Goal: Information Seeking & Learning: Learn about a topic

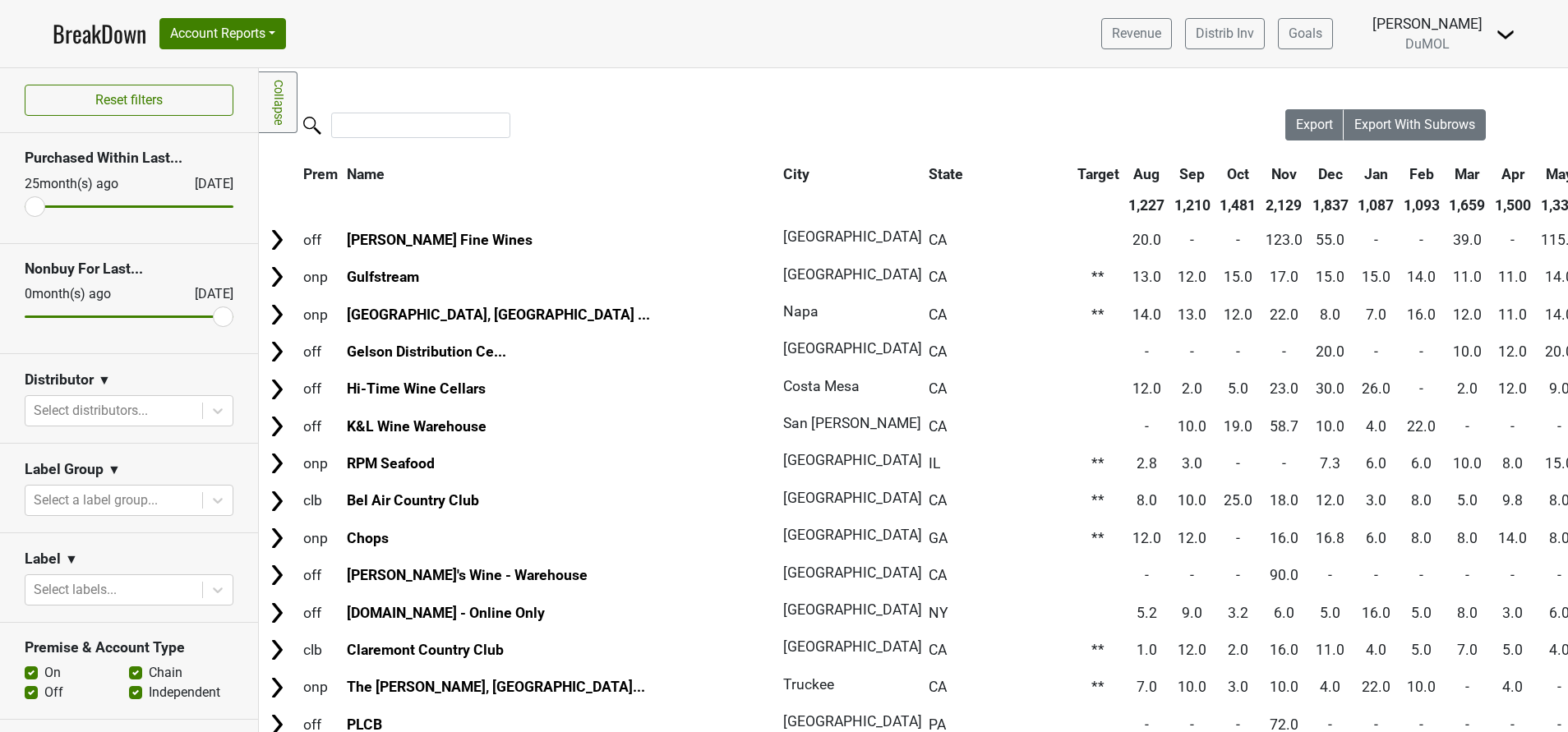
click at [1508, 31] on img at bounding box center [1505, 34] width 20 height 20
click at [1464, 95] on link "Open Leadrank" at bounding box center [1449, 92] width 130 height 26
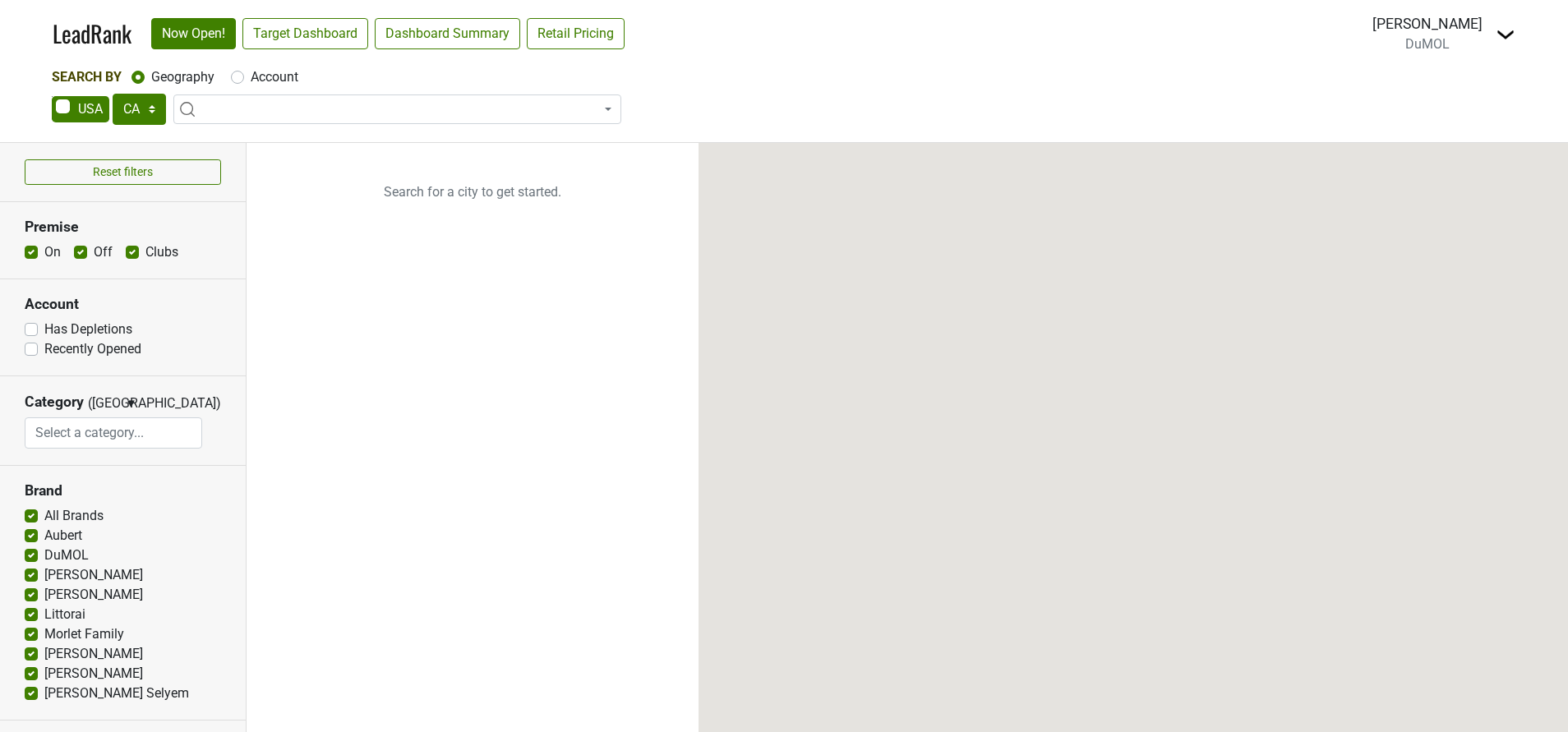
select select "CA"
select select
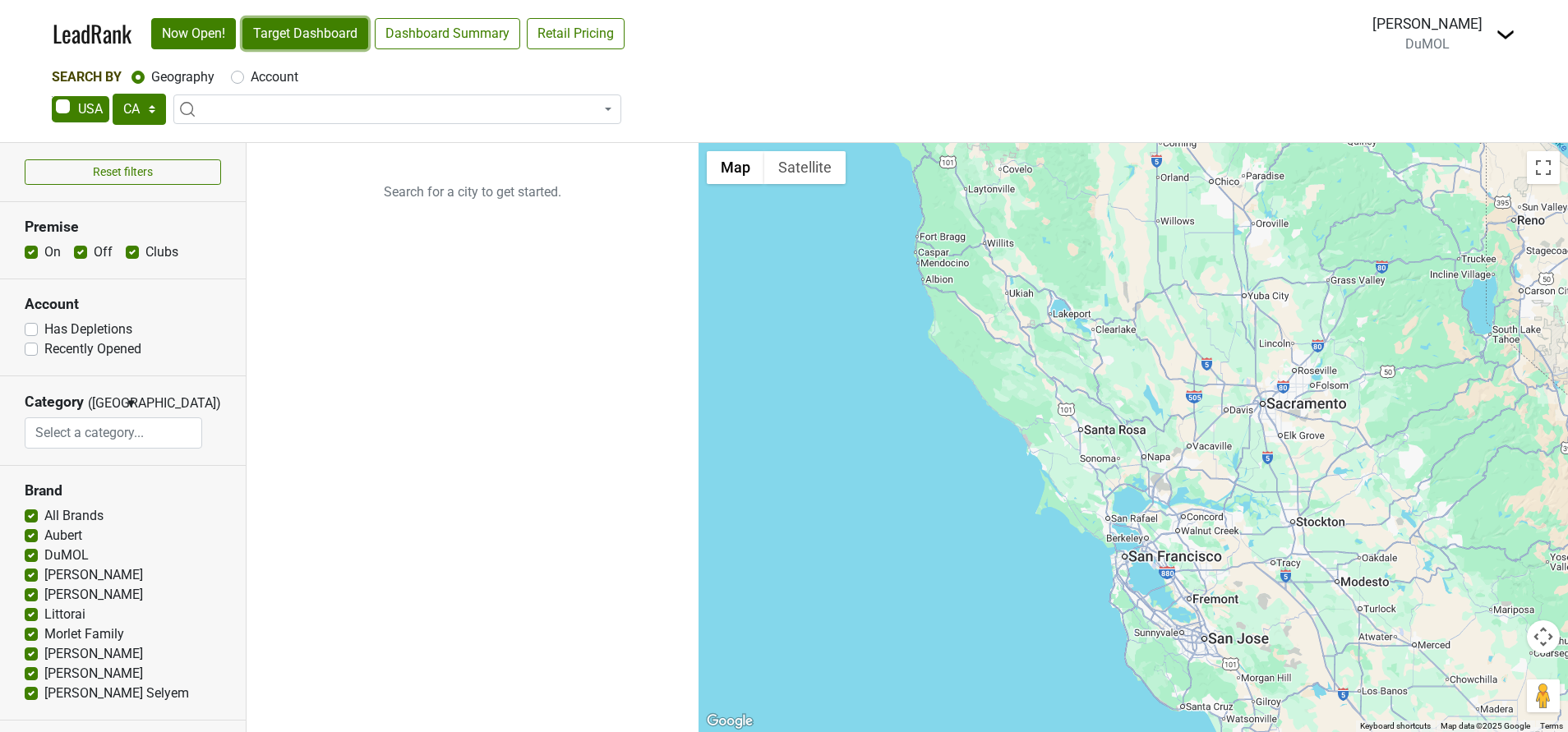
click at [307, 38] on link "Target Dashboard" at bounding box center [305, 34] width 126 height 31
select select "CA"
select select
click at [153, 106] on select "AK AL AR AZ CA CO CT DC DE FL GA HI IA ID IL IN KS KY LA MA MD ME MI MN MO MS M…" at bounding box center [139, 109] width 53 height 31
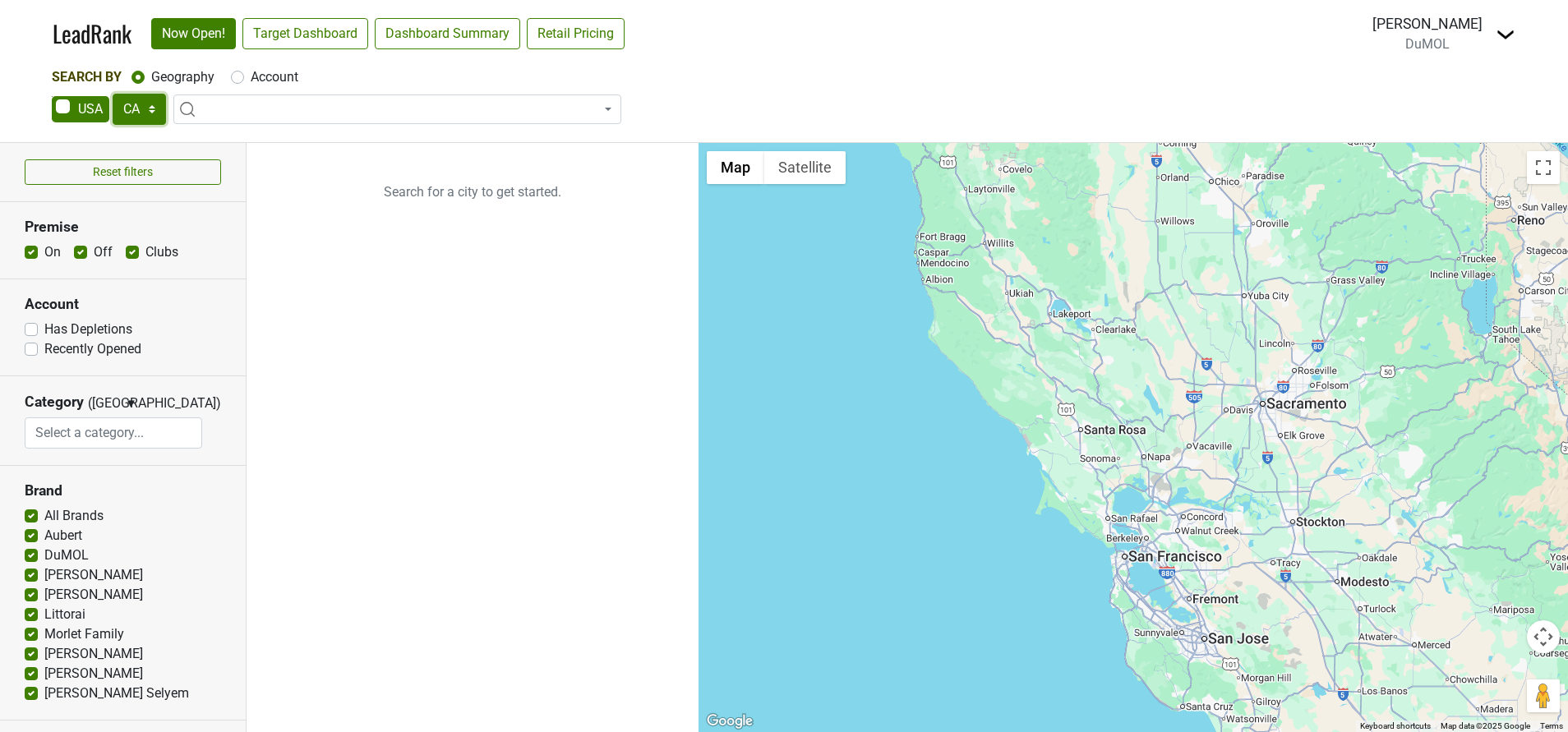
click at [153, 106] on select "AK AL AR AZ CA CO CT DC DE FL GA HI IA ID IL IN KS KY LA MA MD ME MI MN MO MS M…" at bounding box center [139, 109] width 53 height 31
click at [99, 32] on link "LeadRank" at bounding box center [92, 34] width 78 height 35
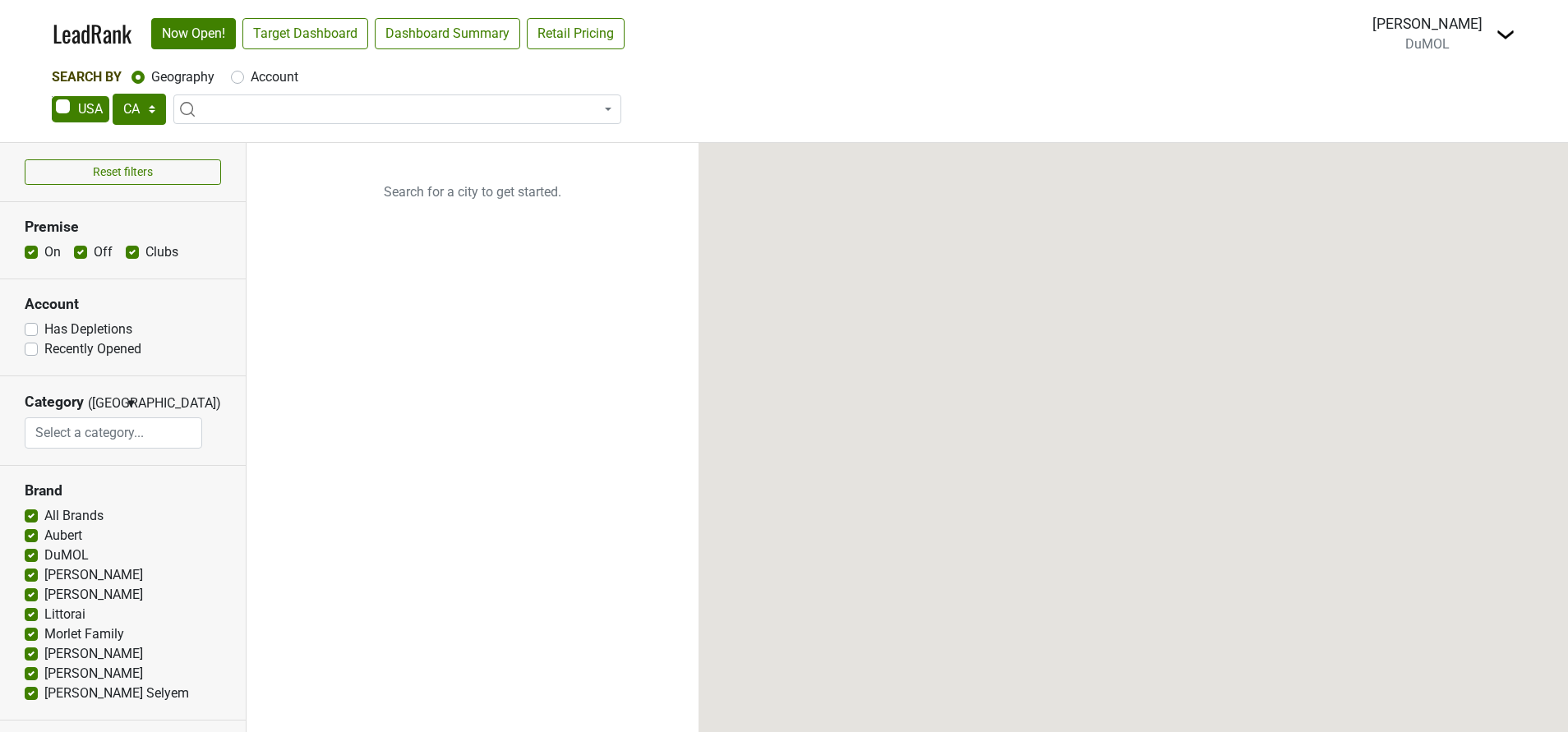
select select "CA"
select select
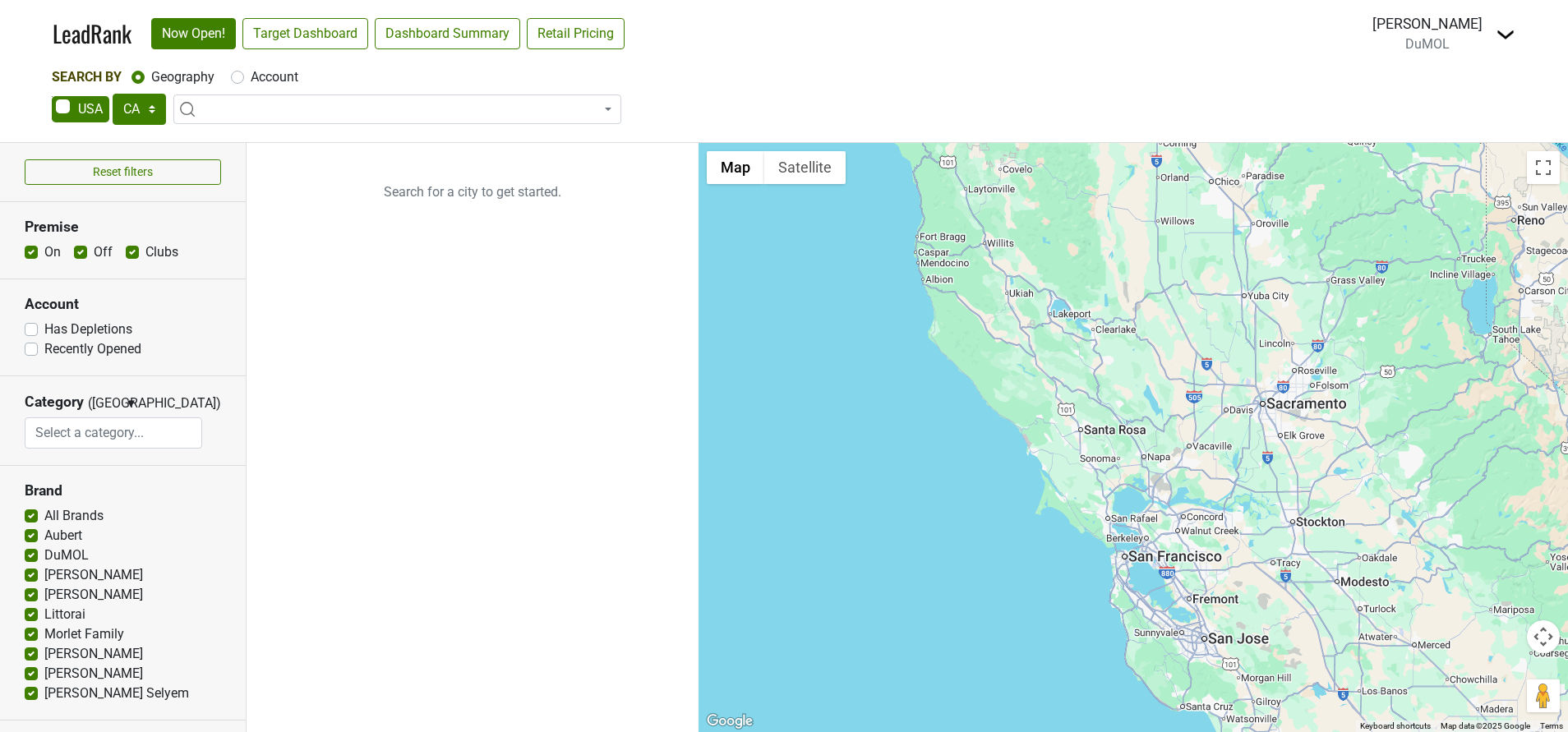
click at [1502, 41] on img at bounding box center [1505, 34] width 20 height 20
click at [1447, 99] on link "Open Breakdown" at bounding box center [1445, 92] width 138 height 26
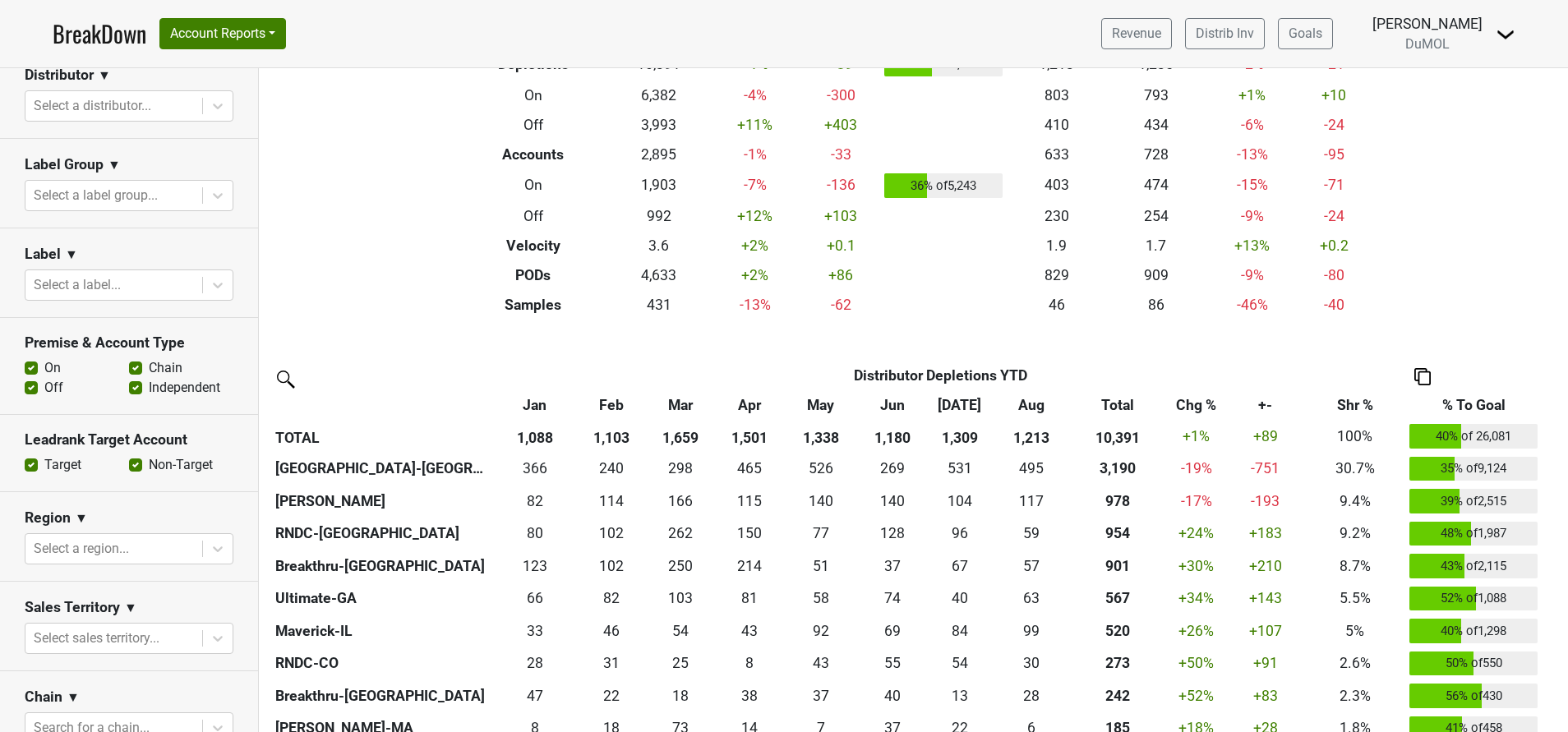
scroll to position [301, 0]
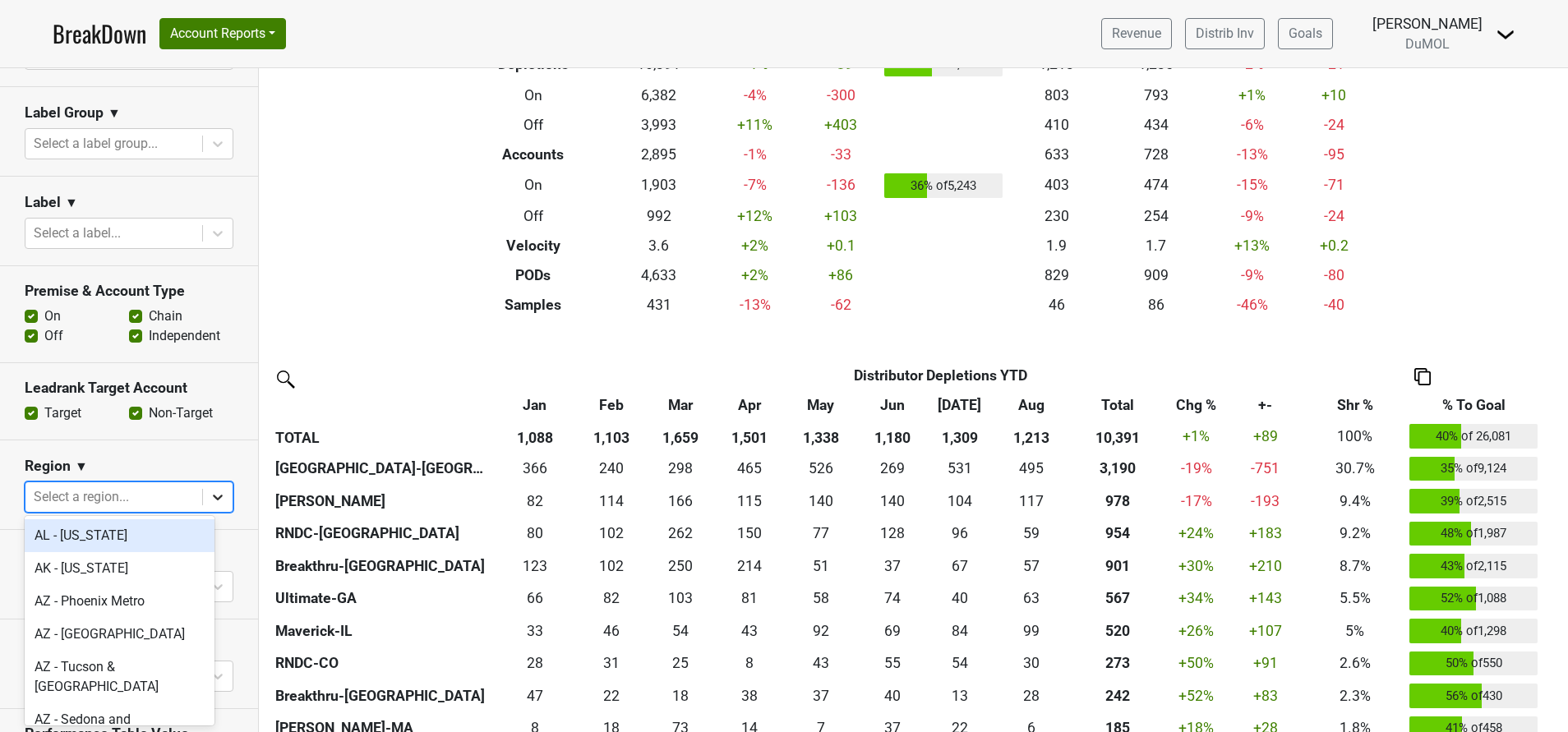
click at [203, 506] on div at bounding box center [218, 497] width 30 height 30
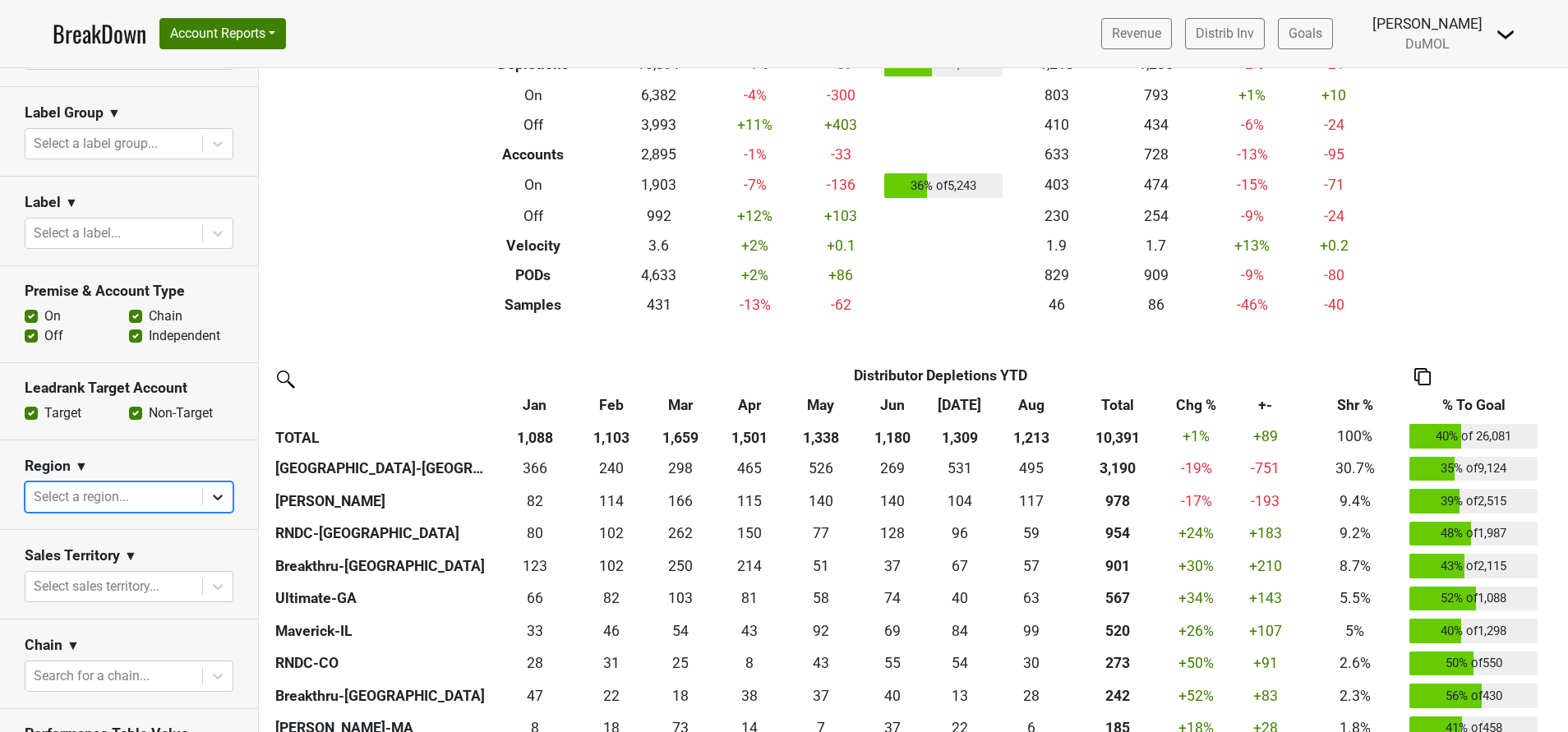
scroll to position [485, 0]
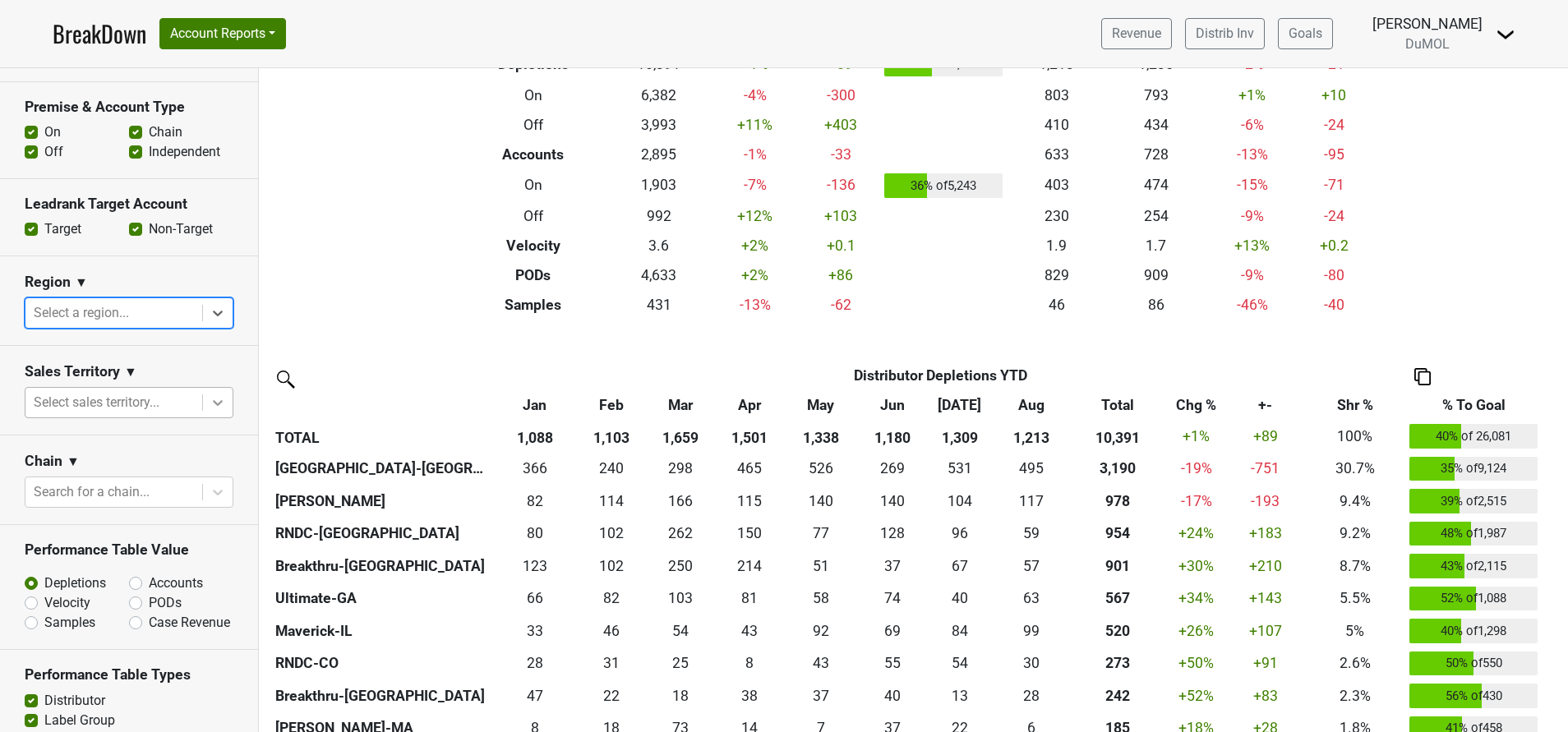
click at [213, 400] on icon at bounding box center [217, 403] width 10 height 6
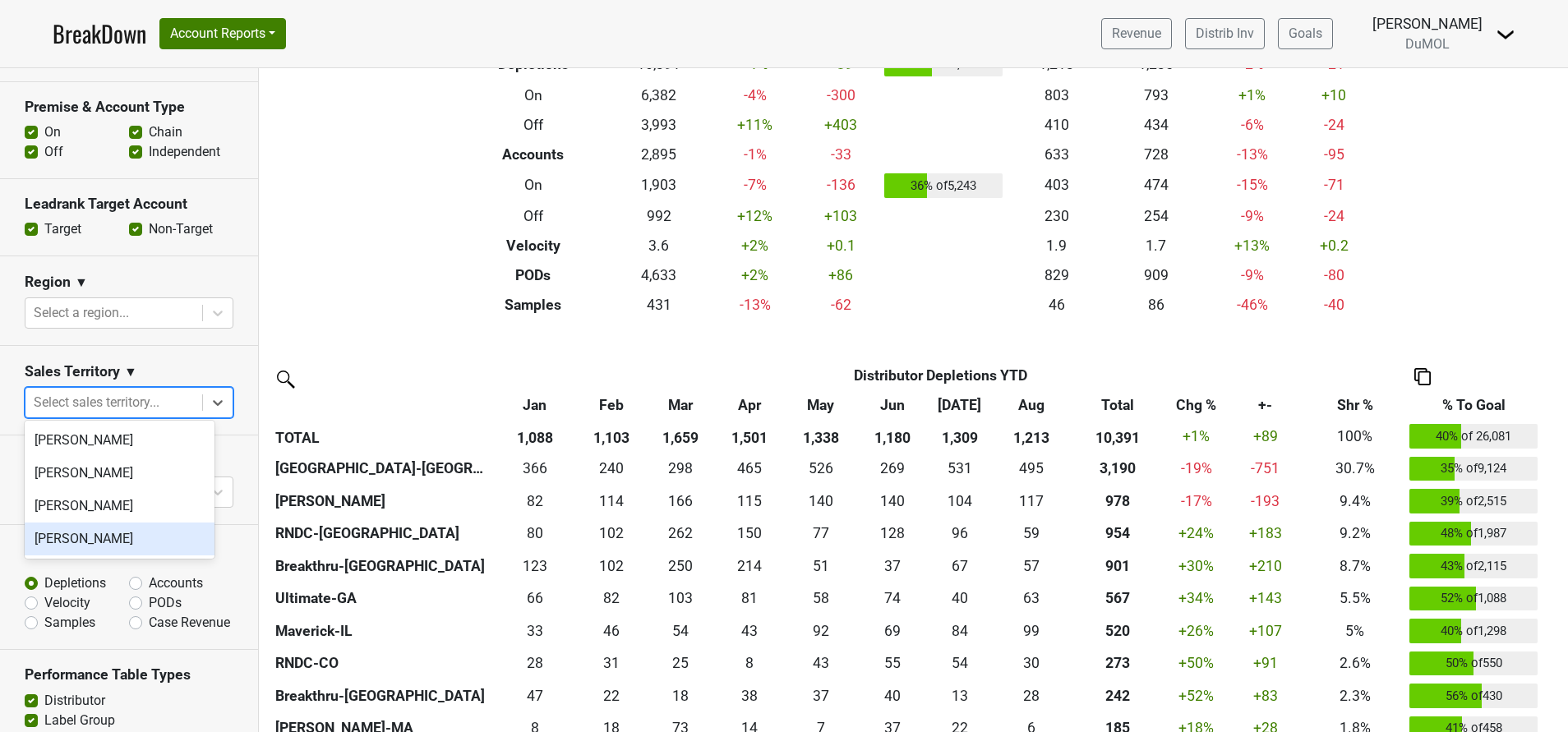
click at [110, 548] on div "[PERSON_NAME]" at bounding box center [119, 539] width 190 height 33
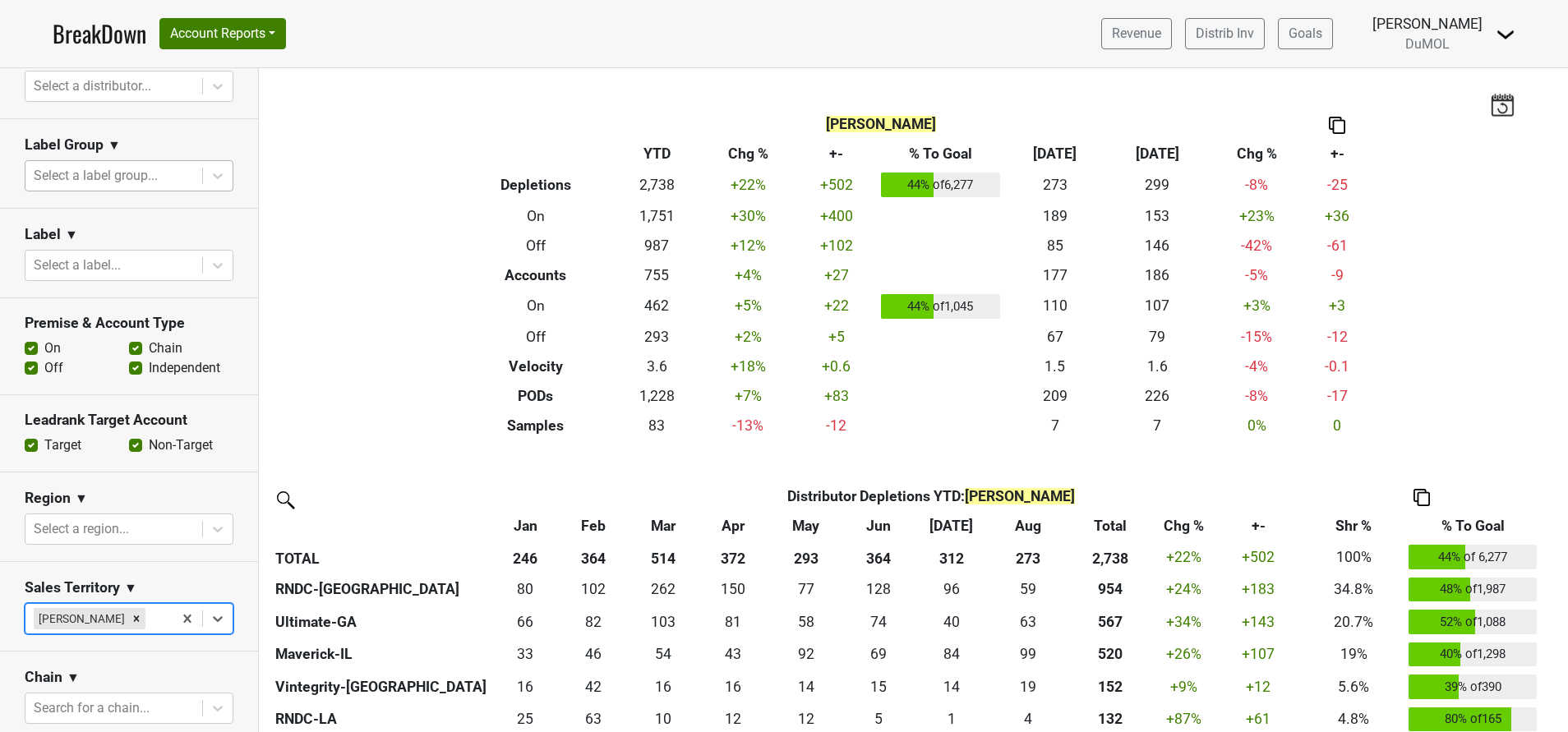
scroll to position [281, 0]
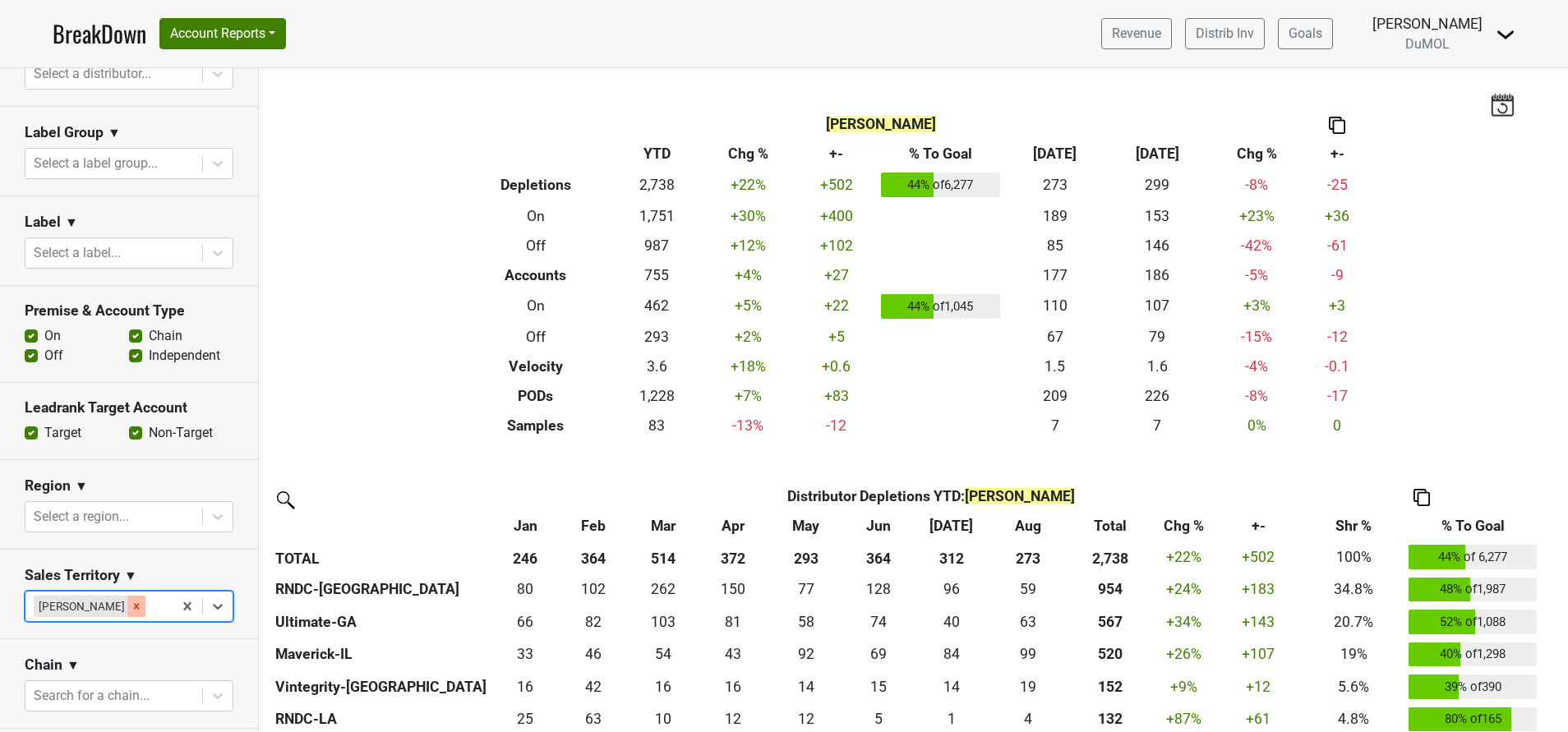
click at [132, 601] on icon "Remove Susan Johnston" at bounding box center [136, 606] width 11 height 11
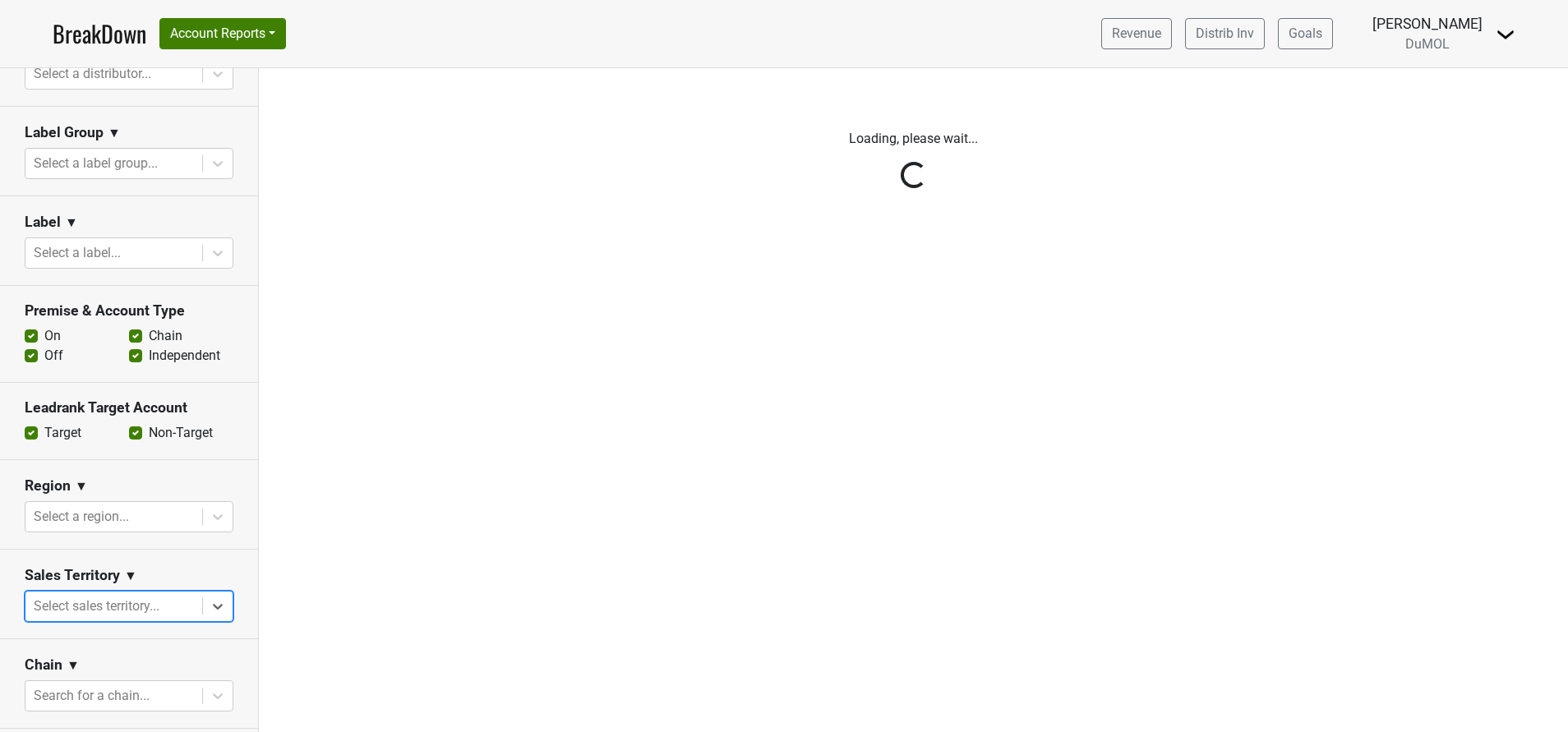
click at [192, 610] on div "Reset filters Time Period YTD LTM 1H 2024 L6M 2H 2023 L3M Aug '25 2022 L2M Sep …" at bounding box center [129, 400] width 259 height 664
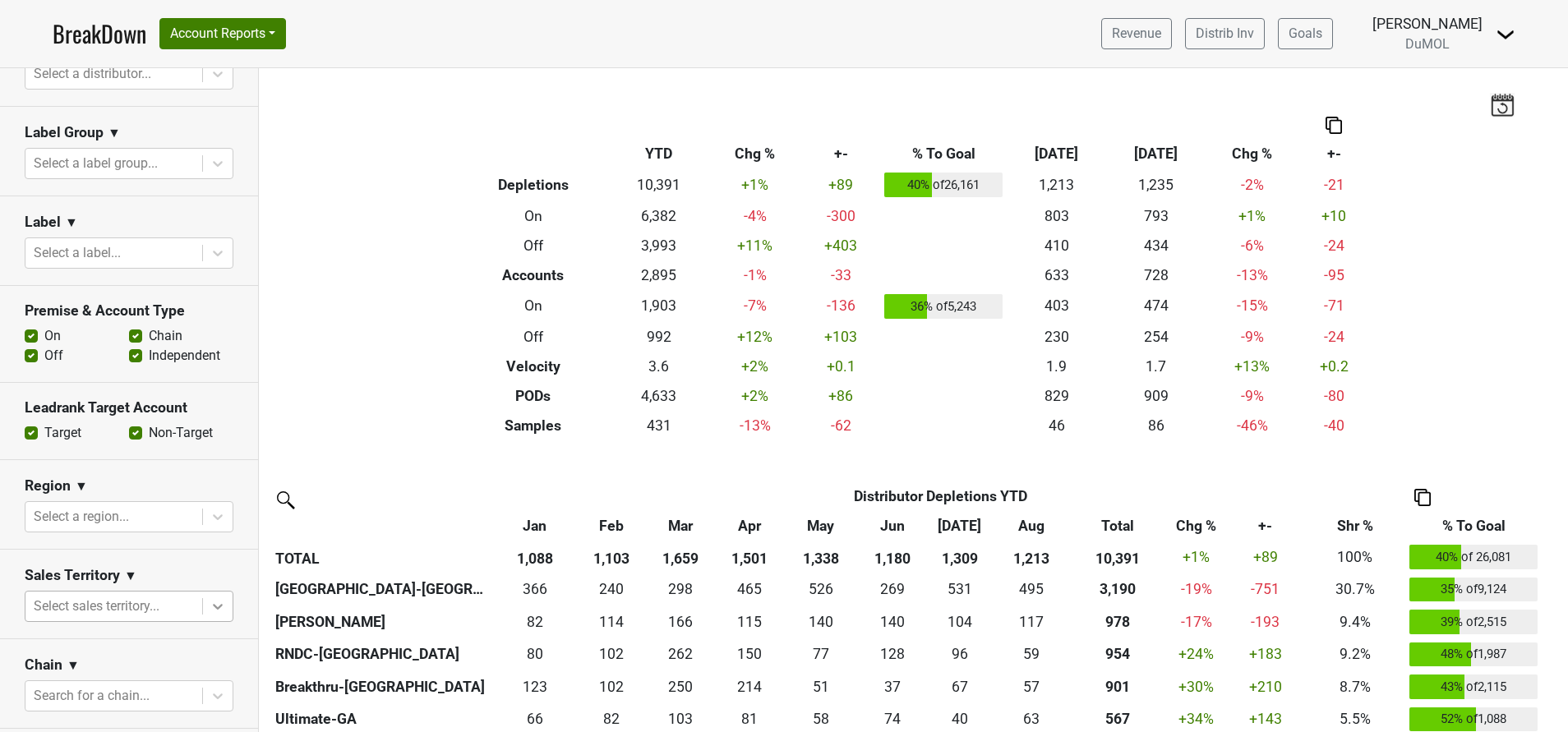
click at [195, 610] on body "BreakDown Account Reports SuperRanker Map Award Progress Chain Compliance CRM N…" at bounding box center [784, 366] width 1568 height 732
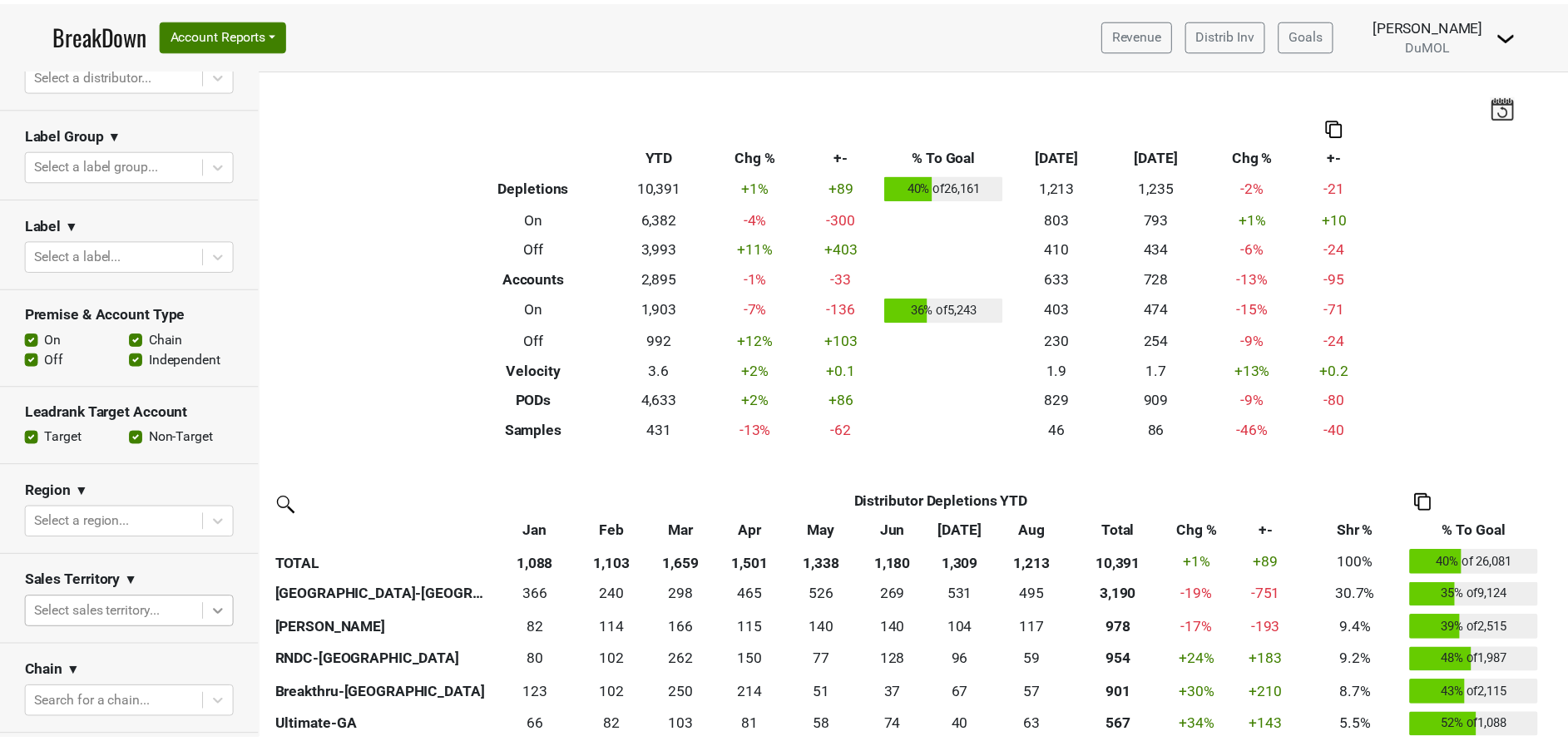
scroll to position [31, 0]
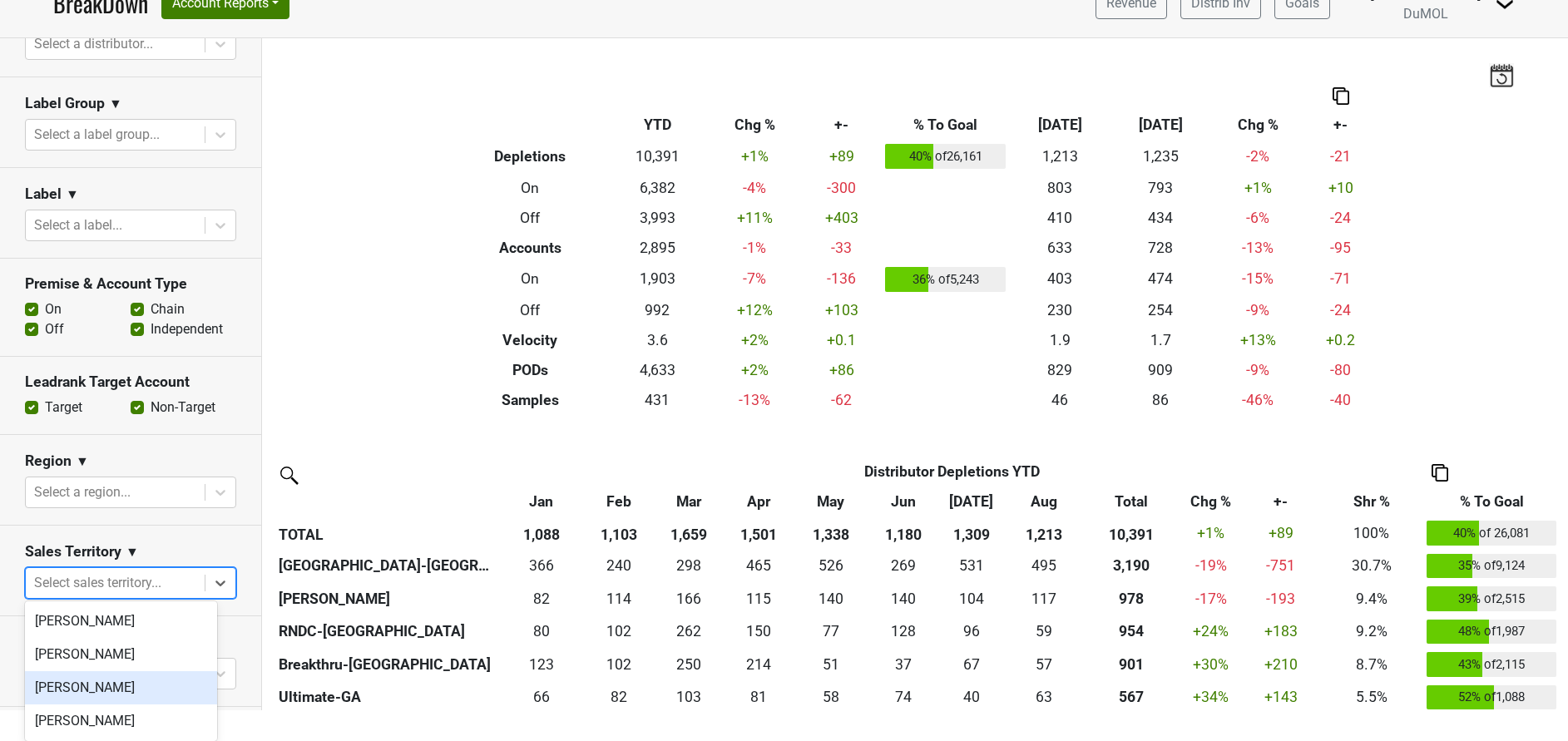
click at [126, 683] on div "Mariette Bolitiski" at bounding box center [121, 688] width 192 height 34
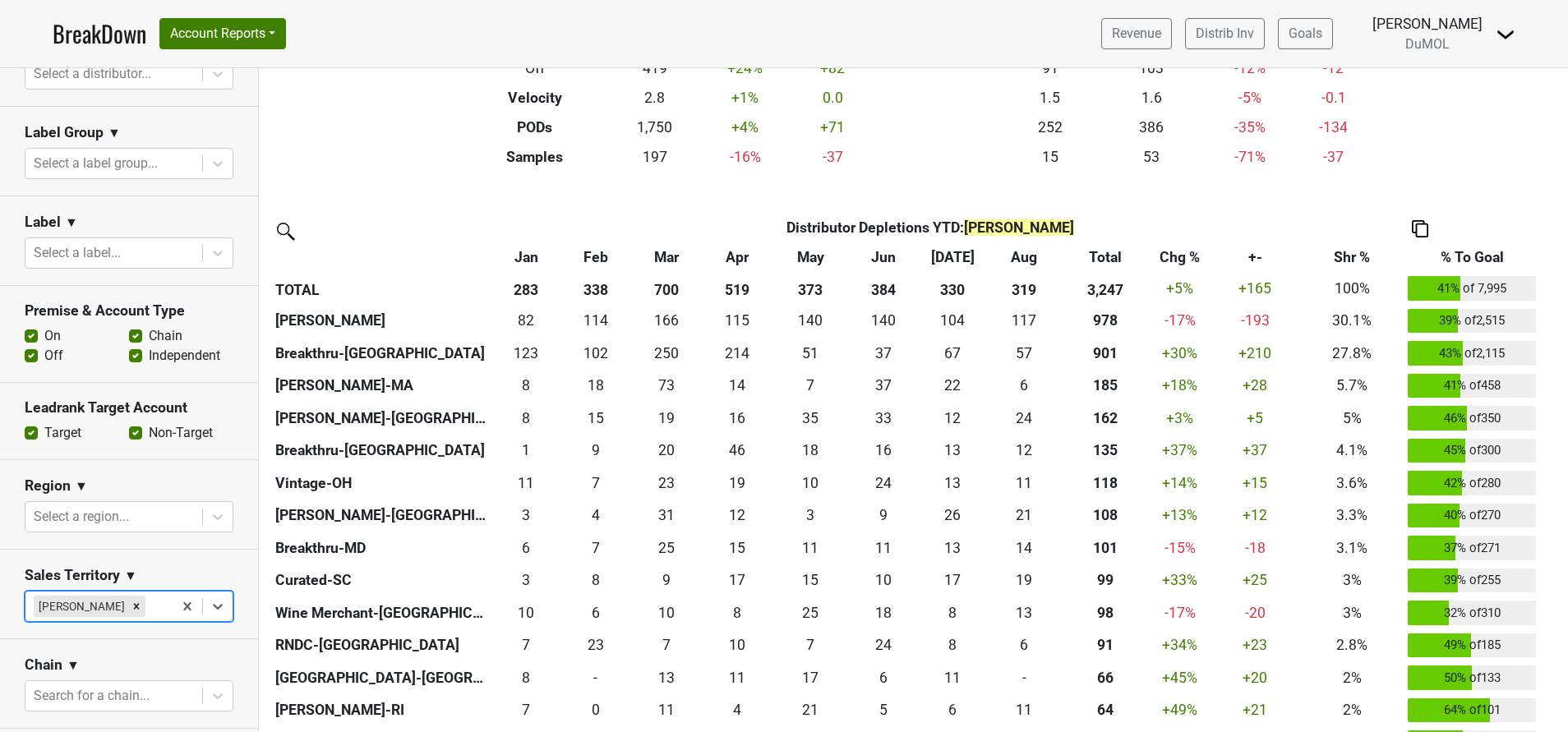
scroll to position [0, 0]
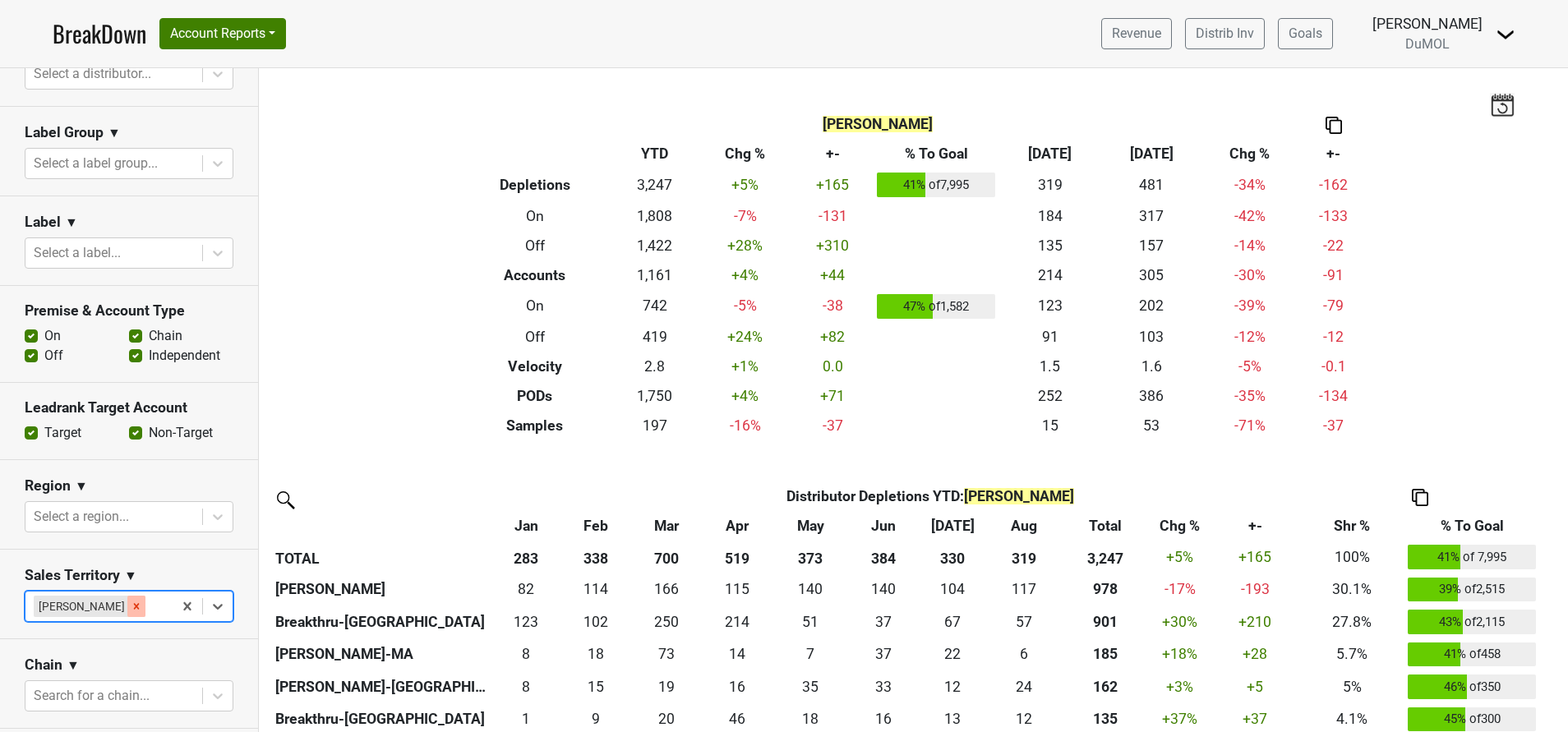
click at [138, 601] on icon "Remove Mariette Bolitiski" at bounding box center [136, 606] width 11 height 11
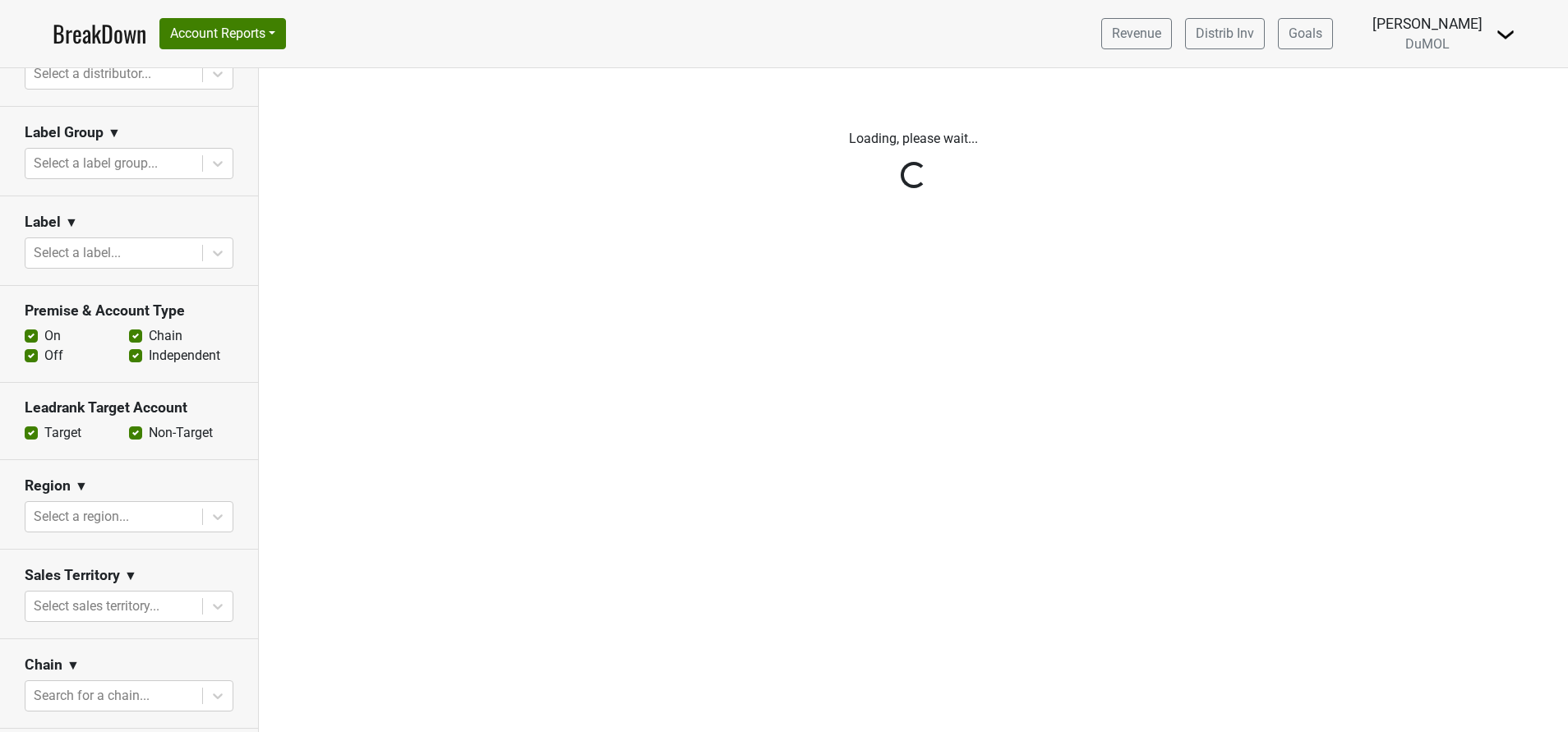
click at [192, 602] on div "Reset filters Time Period YTD LTM 1H 2024 L6M 2H 2023 L3M Aug '25 2022 L2M Sep …" at bounding box center [129, 400] width 259 height 664
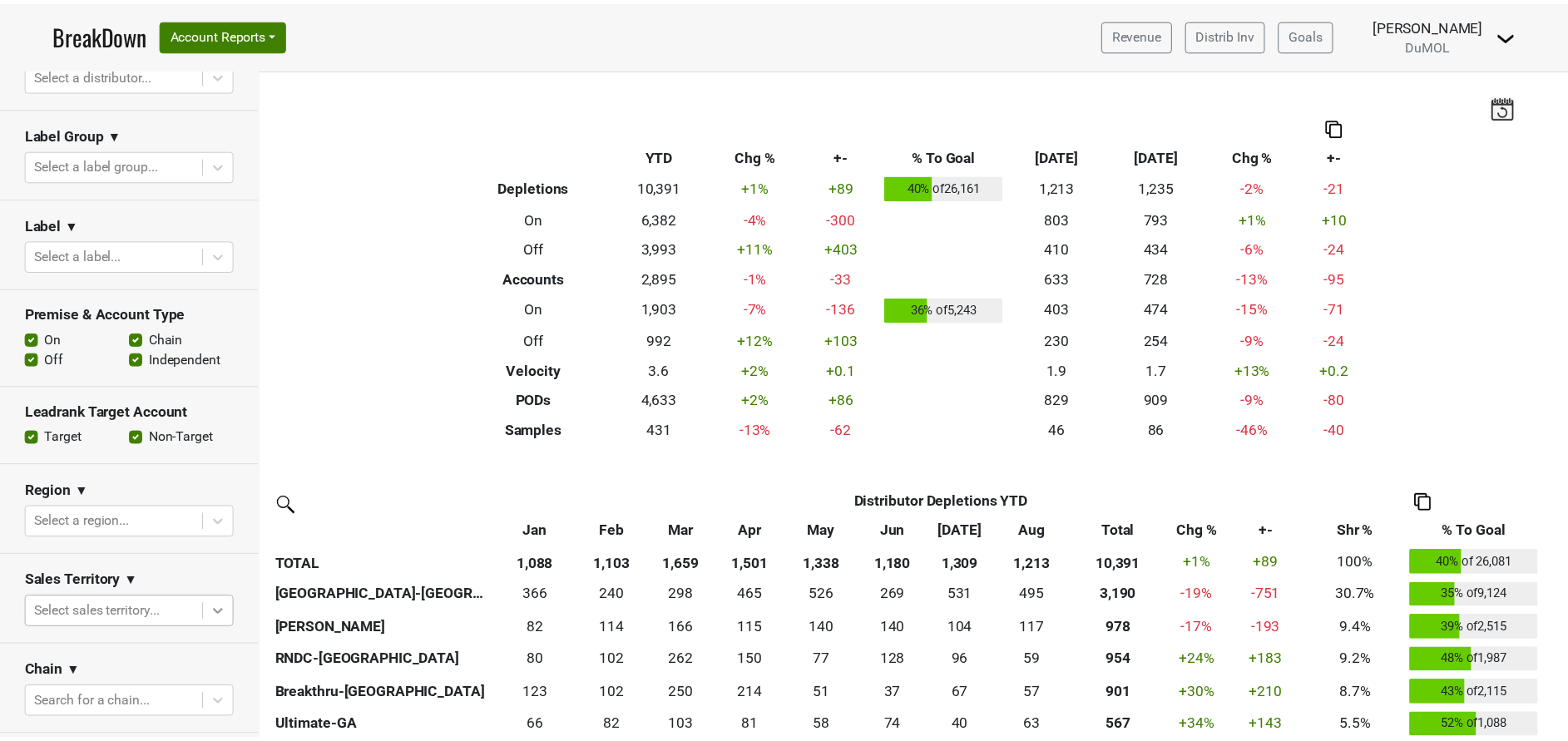
scroll to position [31, 0]
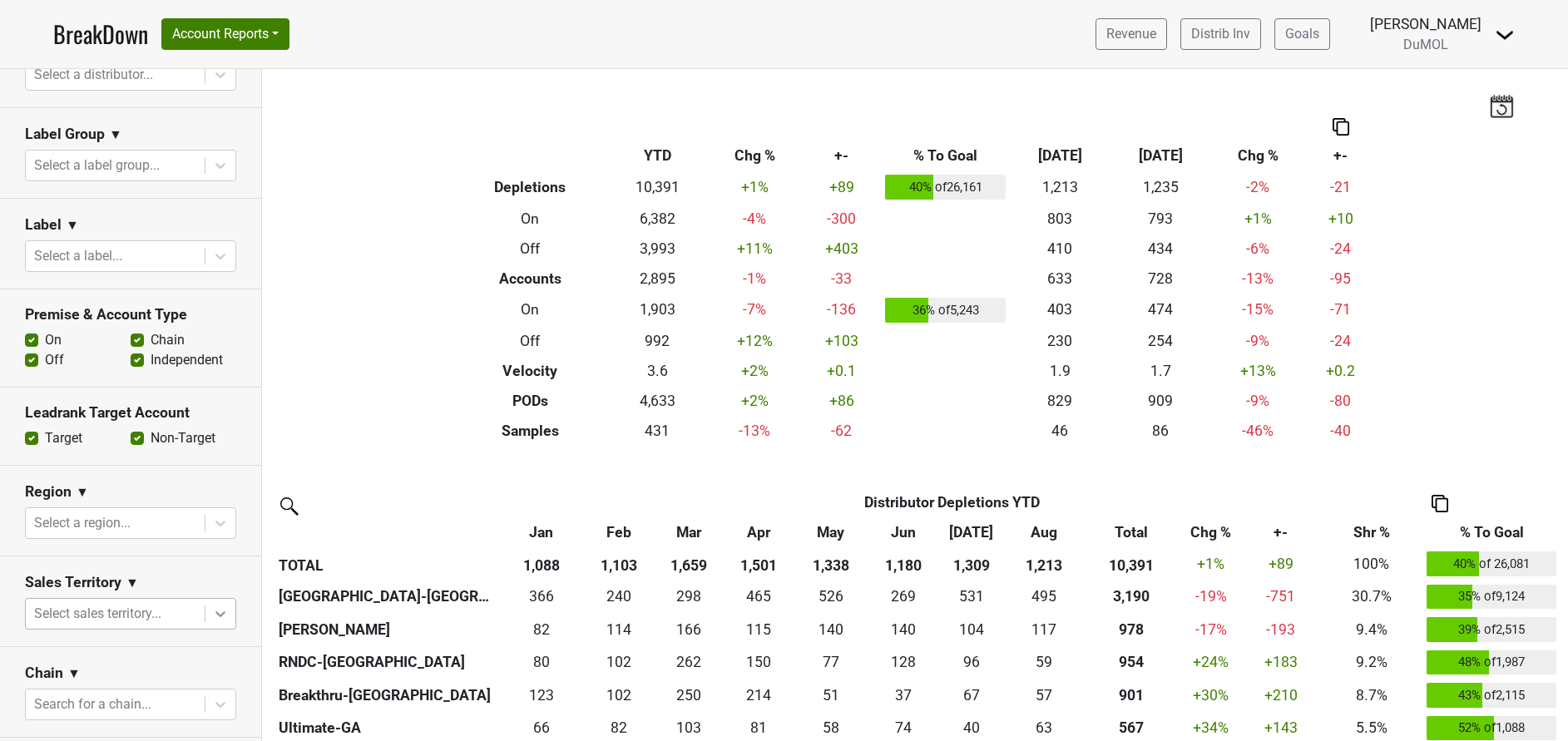
click at [205, 609] on body "BreakDown Account Reports SuperRanker Map Award Progress Chain Compliance CRM N…" at bounding box center [784, 370] width 1568 height 741
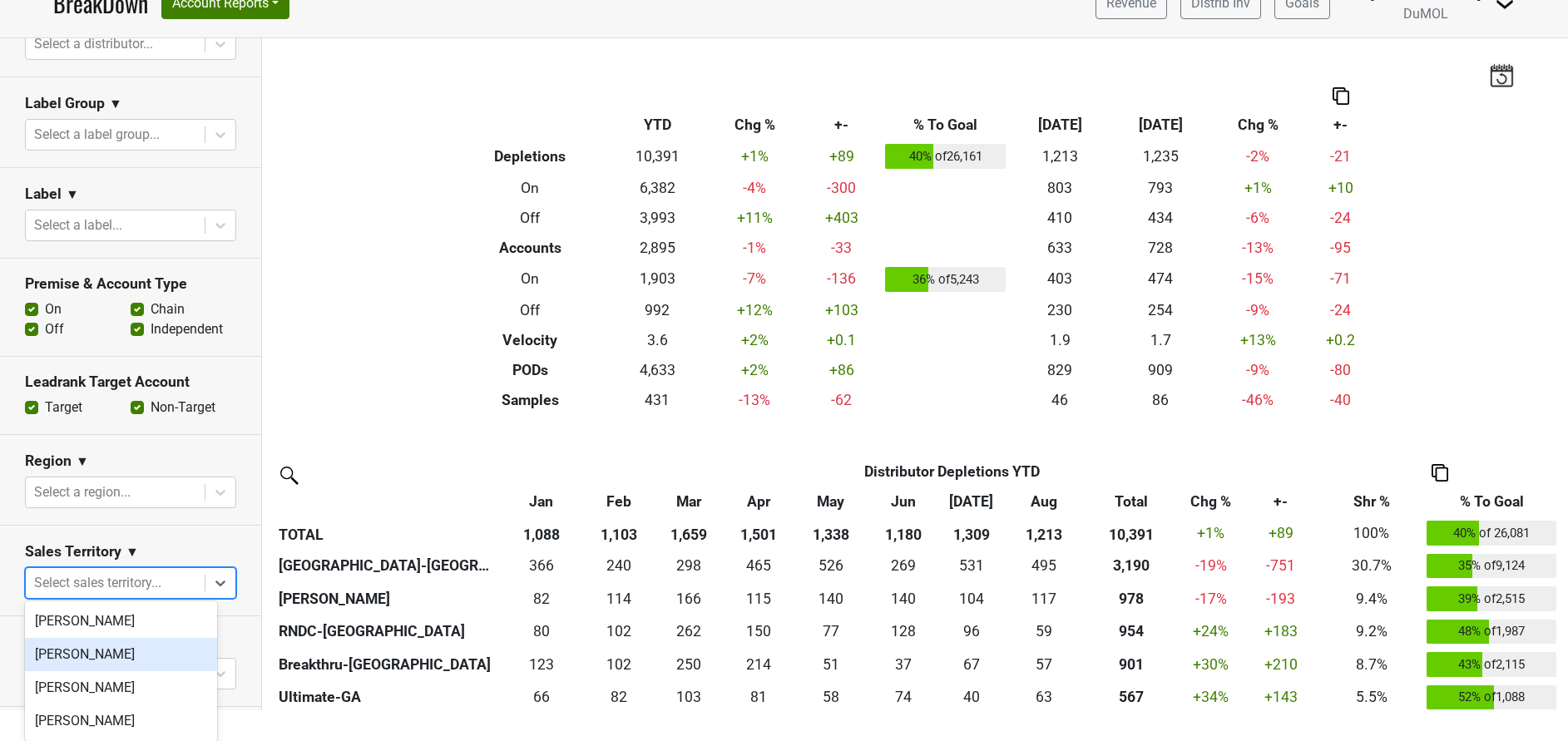
click at [101, 654] on div "Michele Krupin" at bounding box center [121, 655] width 192 height 34
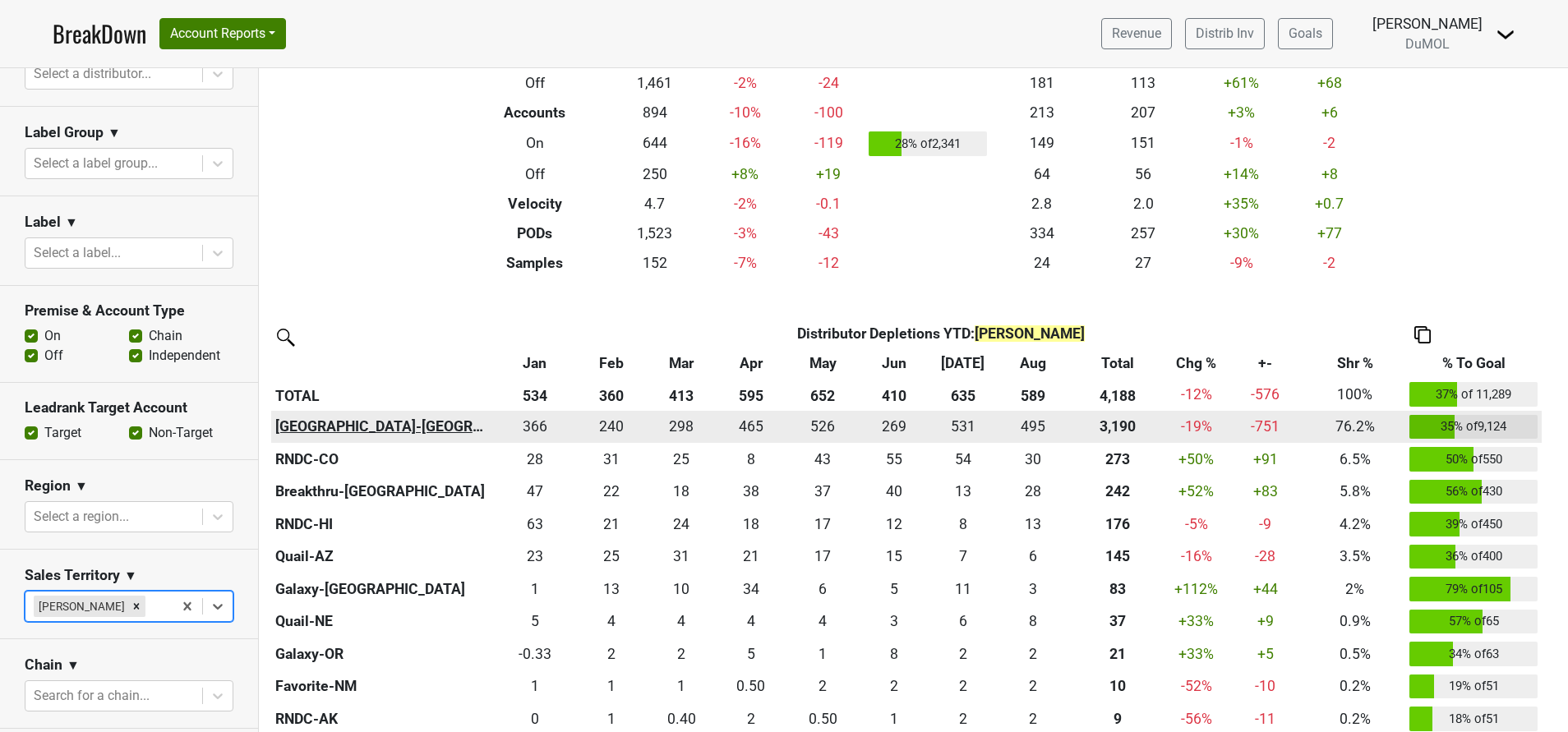
scroll to position [293, 0]
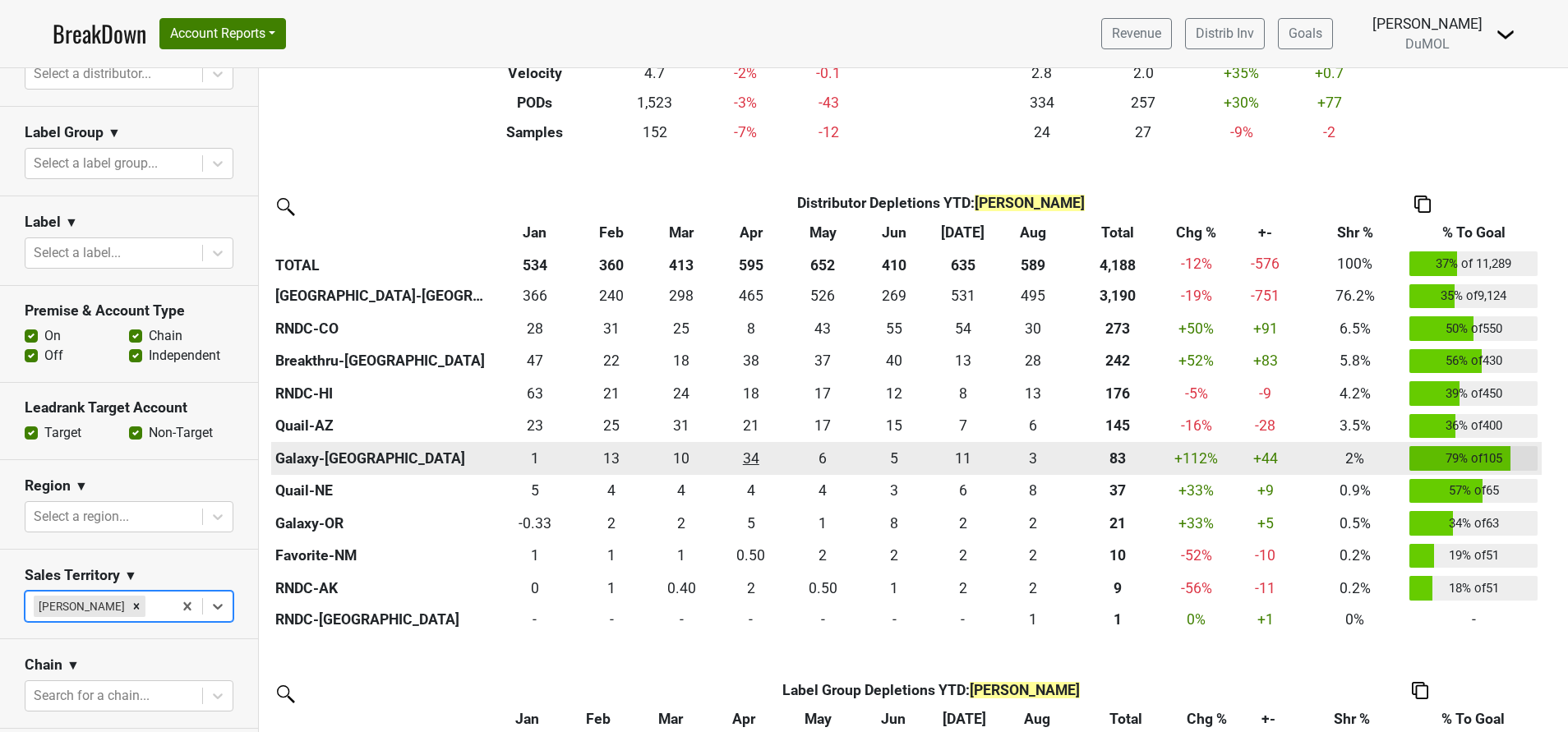
click at [748, 463] on div "33.5 34" at bounding box center [750, 458] width 60 height 21
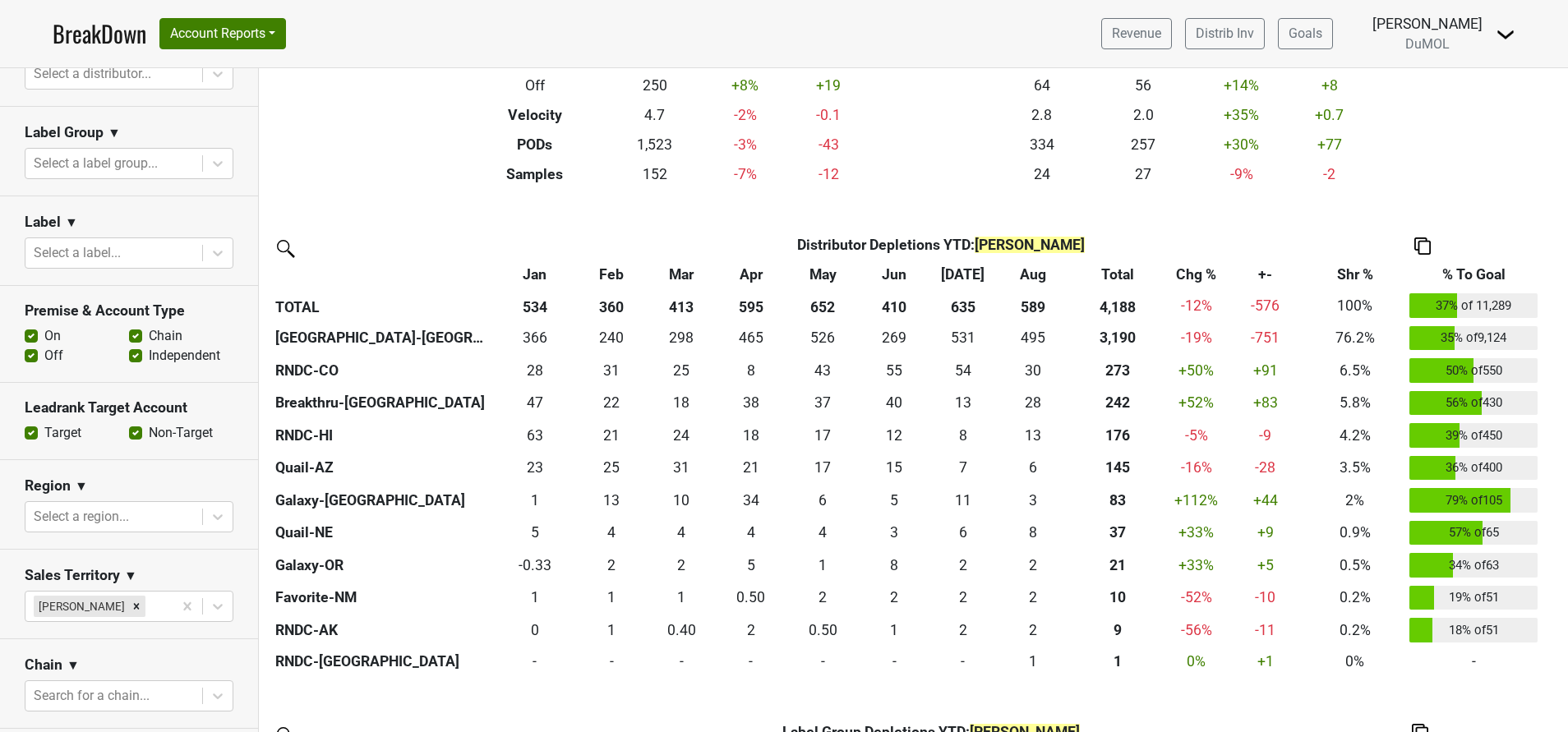
scroll to position [263, 0]
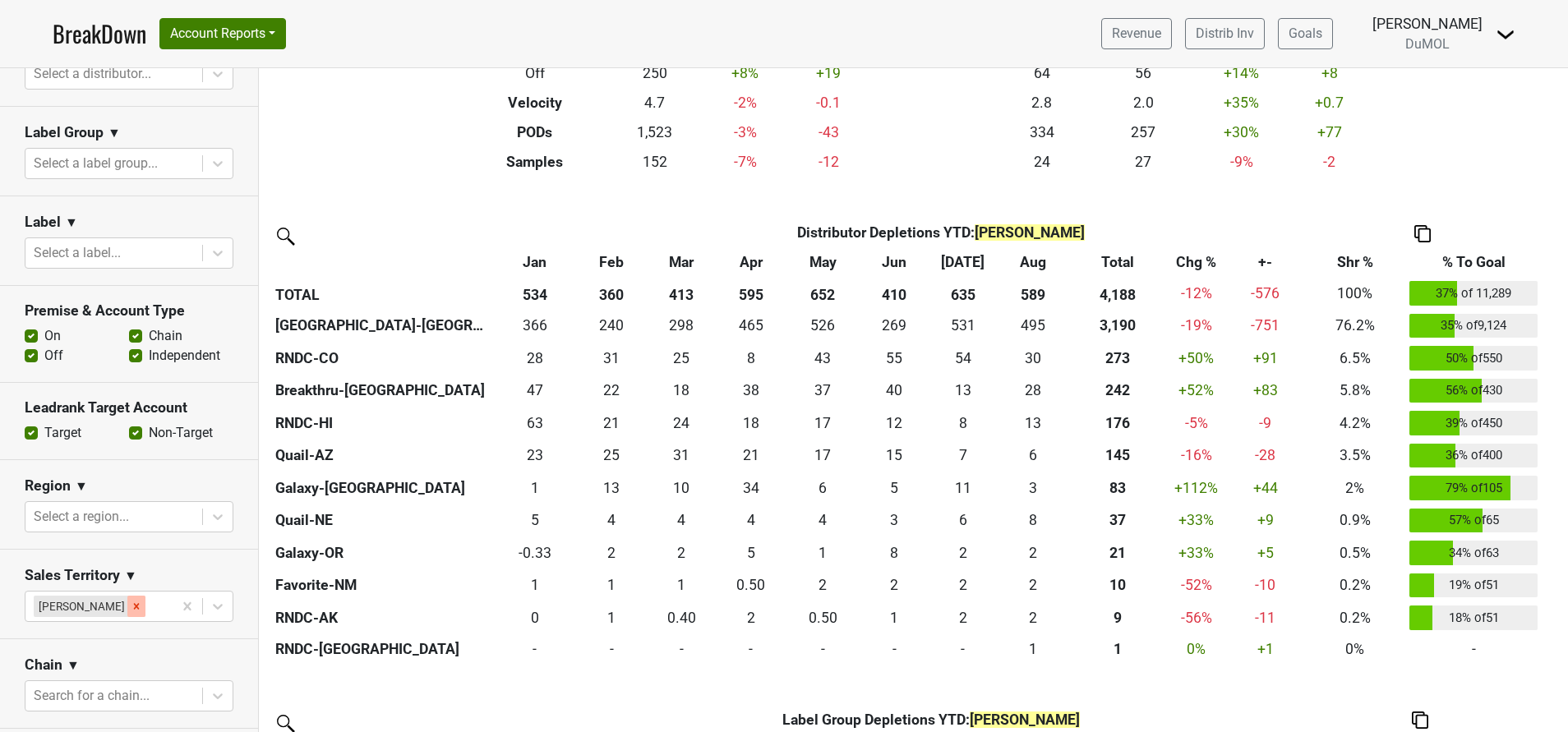
click at [130, 608] on div "Remove Michele Krupin" at bounding box center [136, 606] width 18 height 21
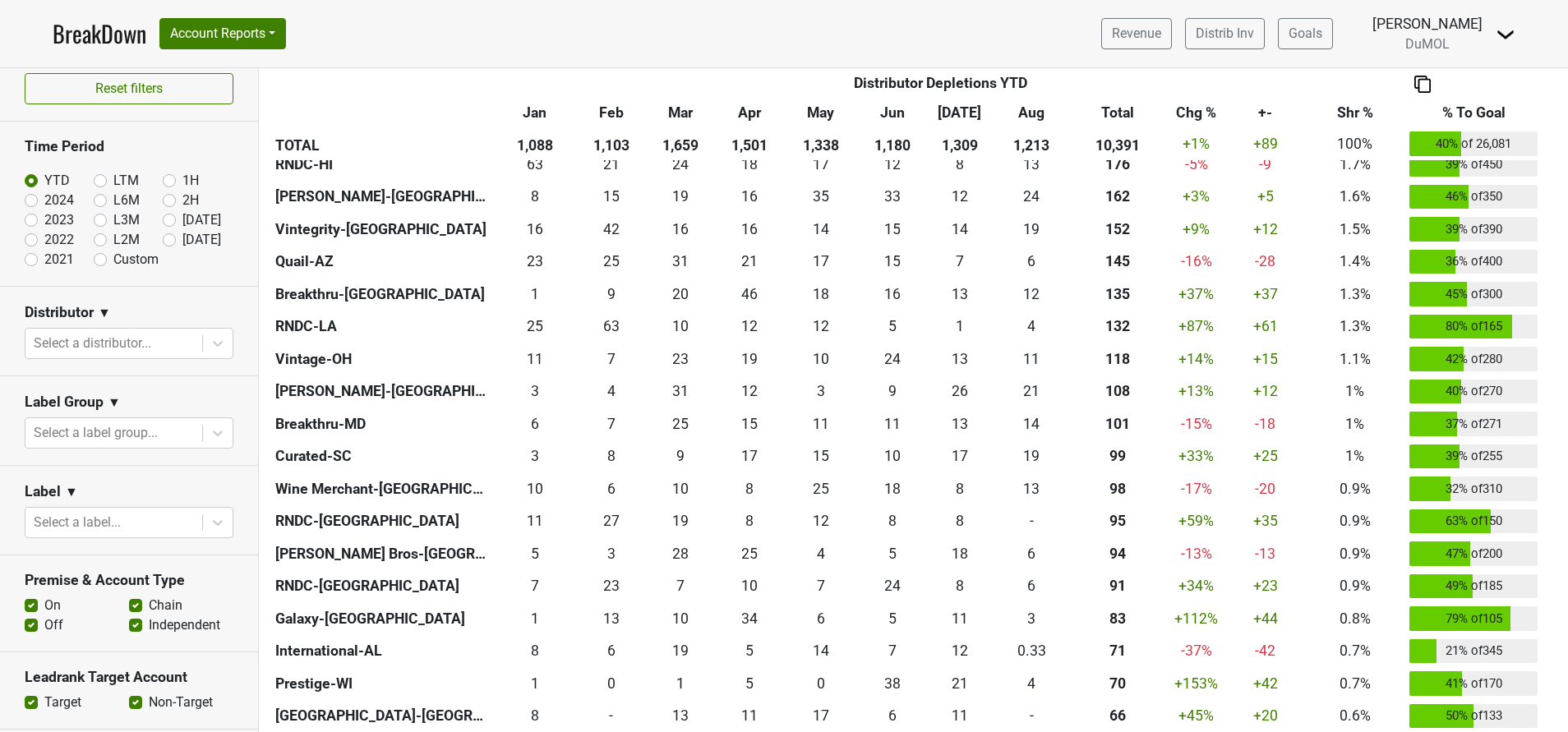
scroll to position [10, 0]
click at [44, 204] on label "2024" at bounding box center [59, 202] width 30 height 20
click at [32, 204] on input "2024" at bounding box center [57, 200] width 65 height 17
radio input "true"
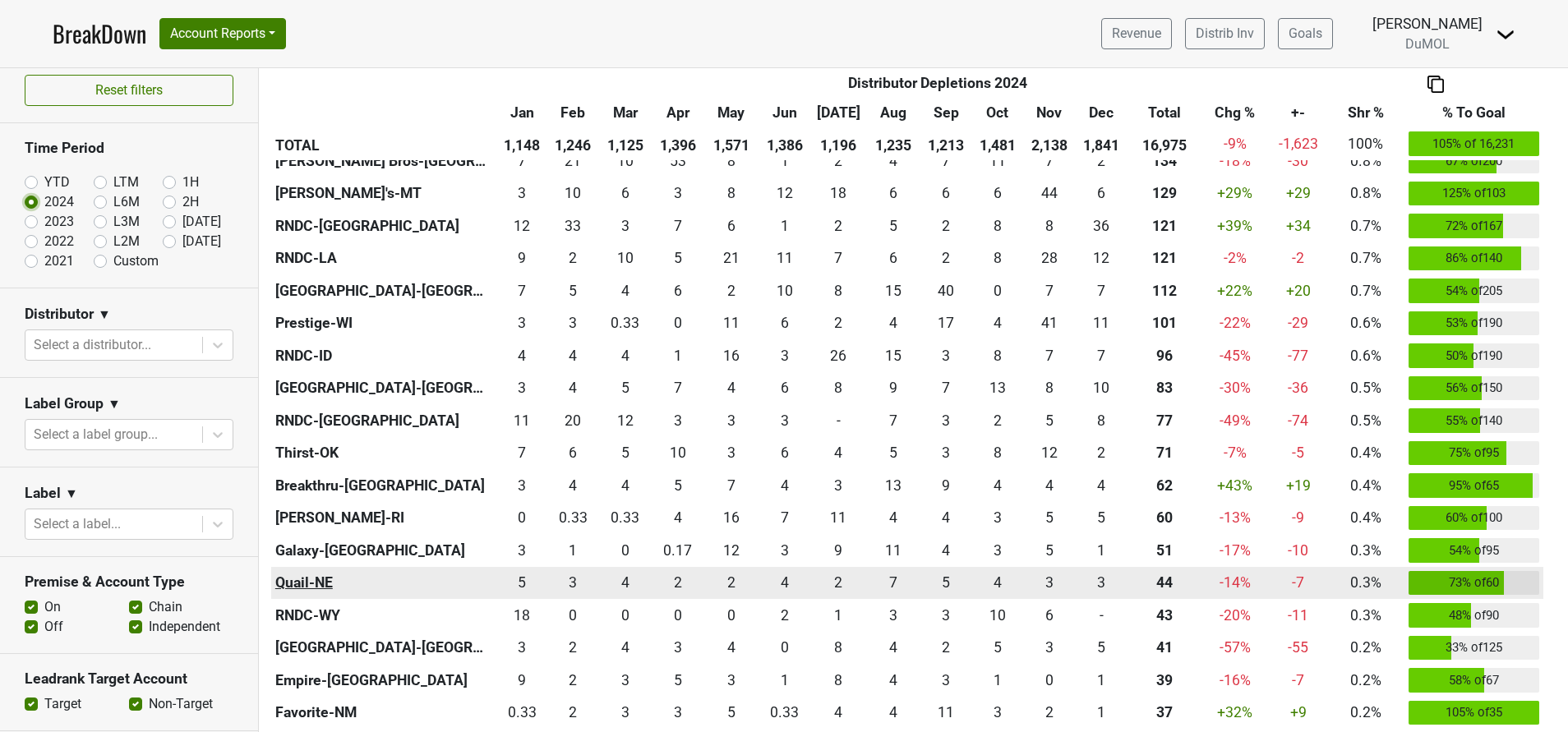
scroll to position [1073, 0]
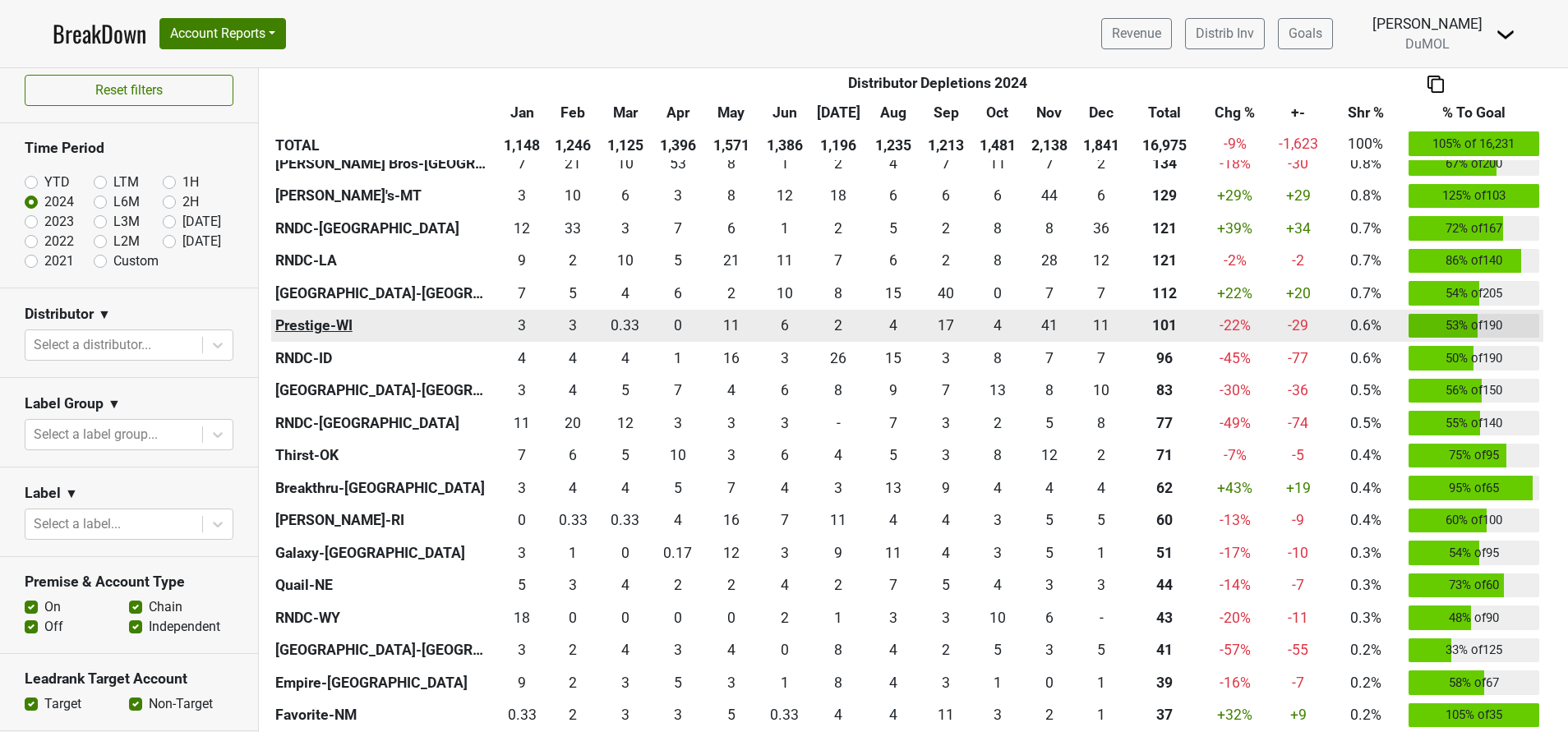
click at [433, 323] on th "Prestige-WI" at bounding box center [384, 326] width 226 height 33
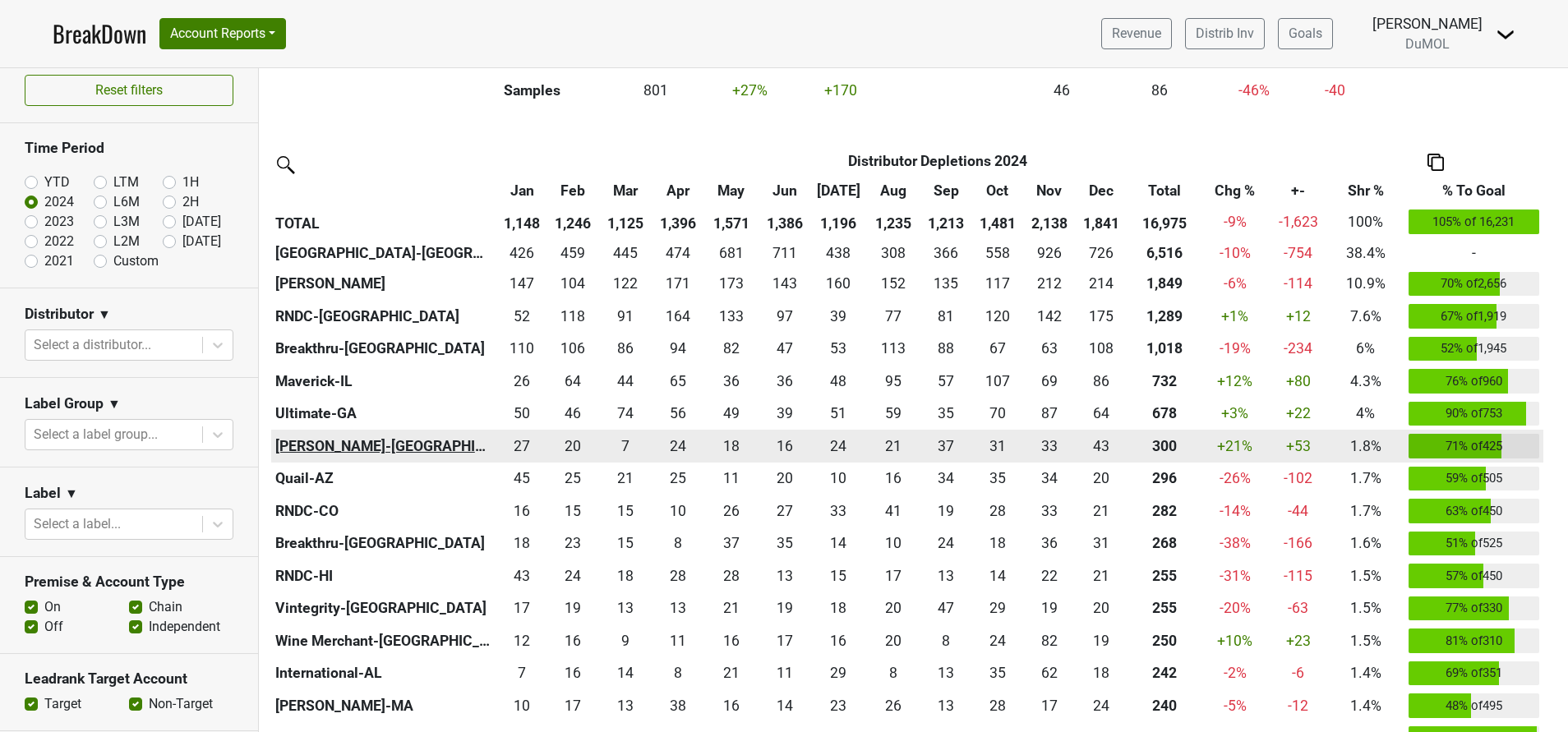
scroll to position [0, 0]
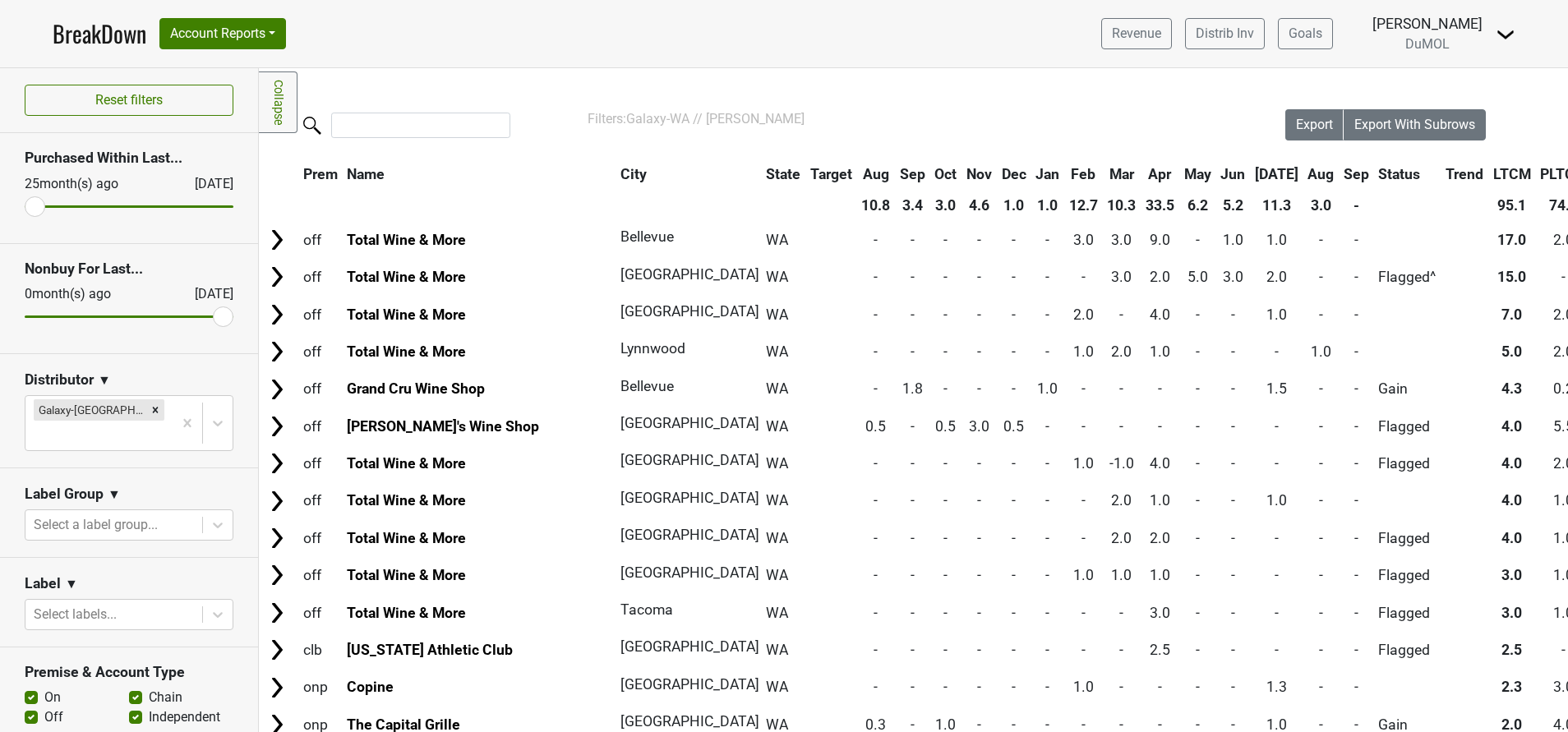
click at [1142, 170] on th "Apr" at bounding box center [1160, 174] width 37 height 30
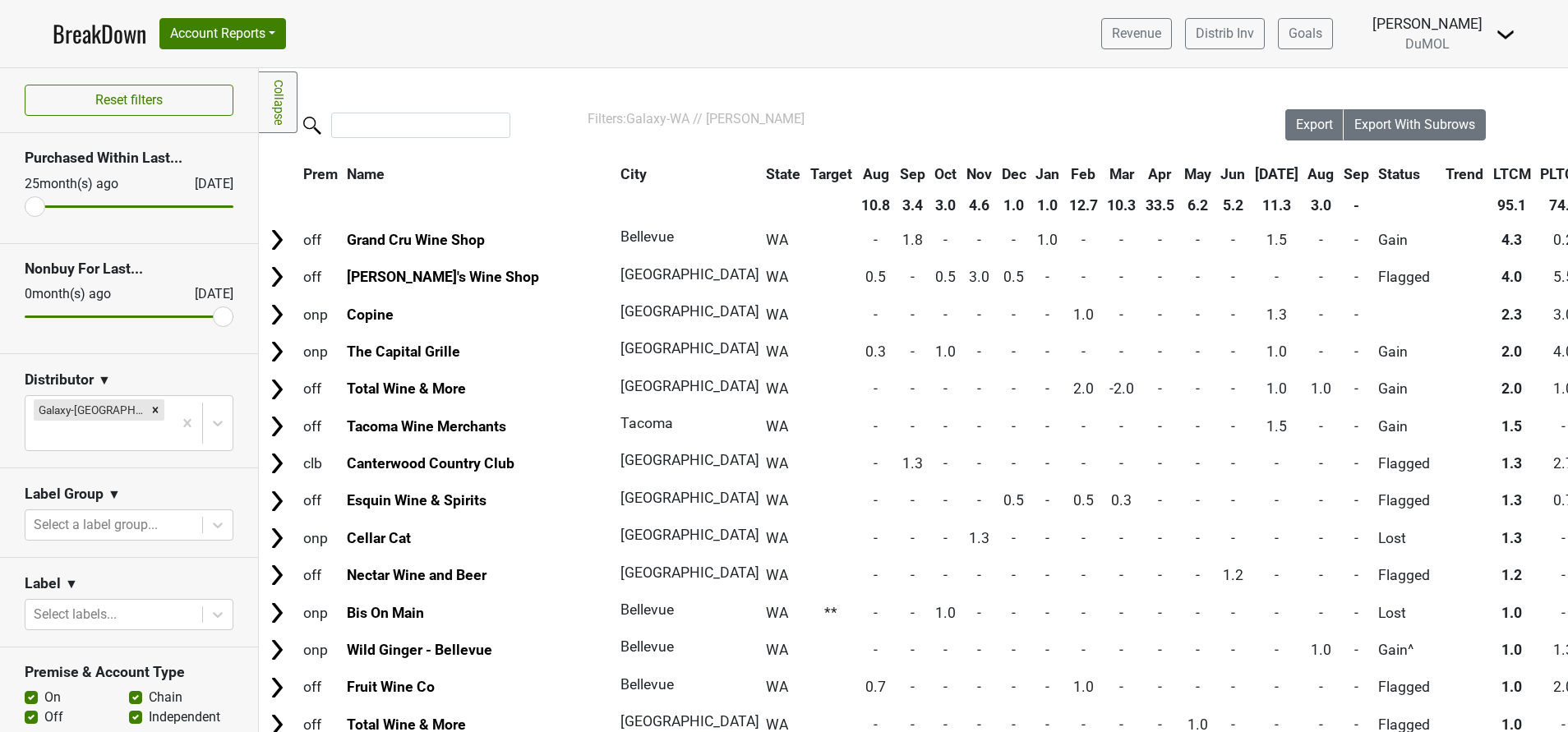
click at [1142, 170] on th "Apr" at bounding box center [1160, 174] width 37 height 30
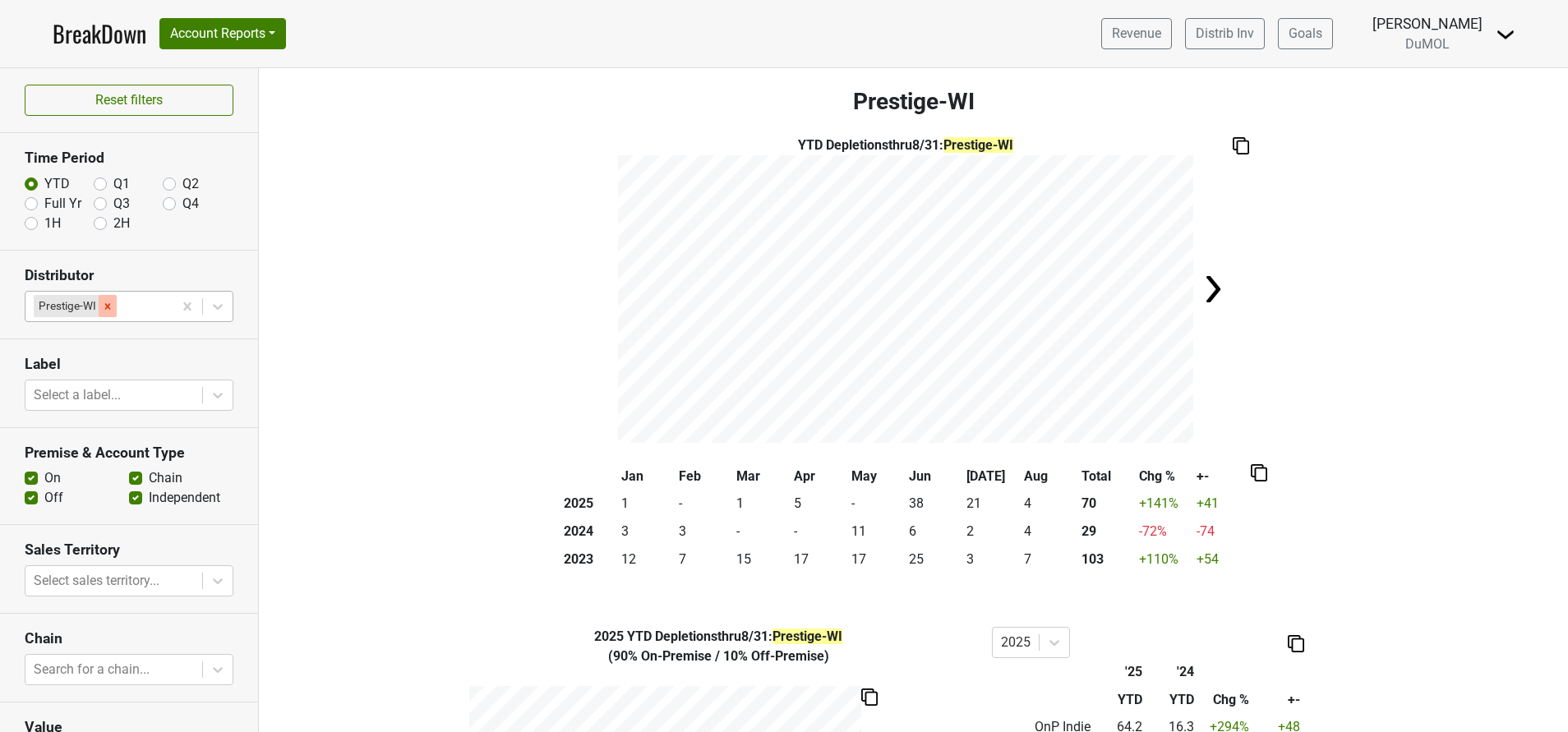
click at [109, 310] on icon "Remove Prestige-WI" at bounding box center [107, 306] width 11 height 11
